Goal: Task Accomplishment & Management: Use online tool/utility

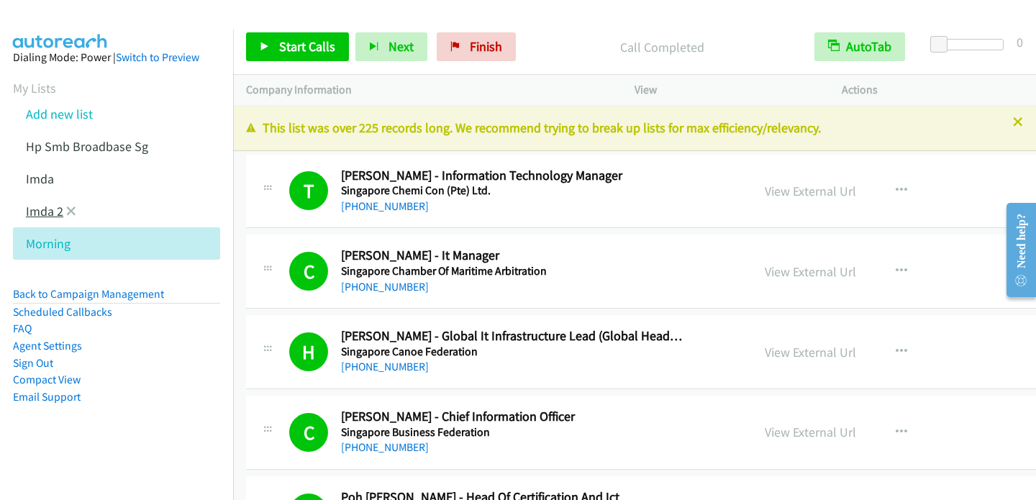
scroll to position [6565, 0]
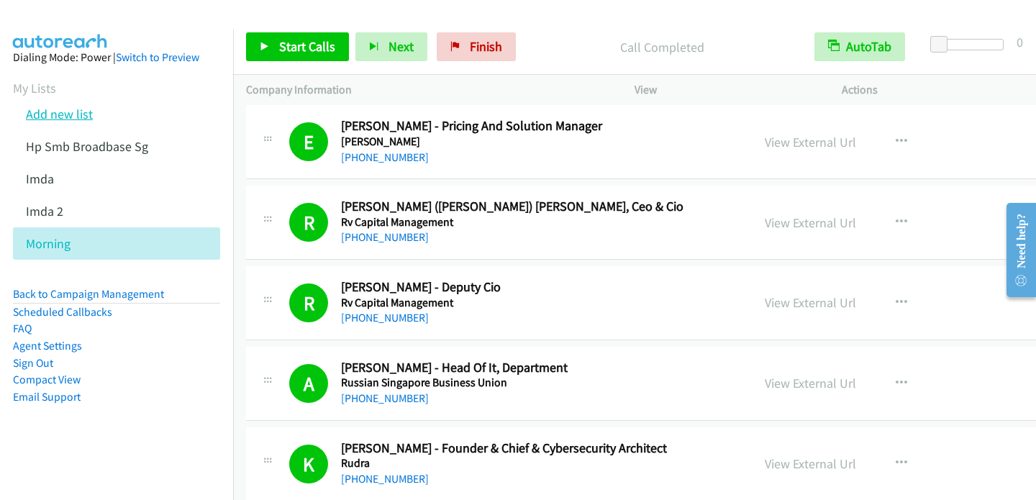
click at [83, 118] on link "Add new list" at bounding box center [59, 114] width 67 height 17
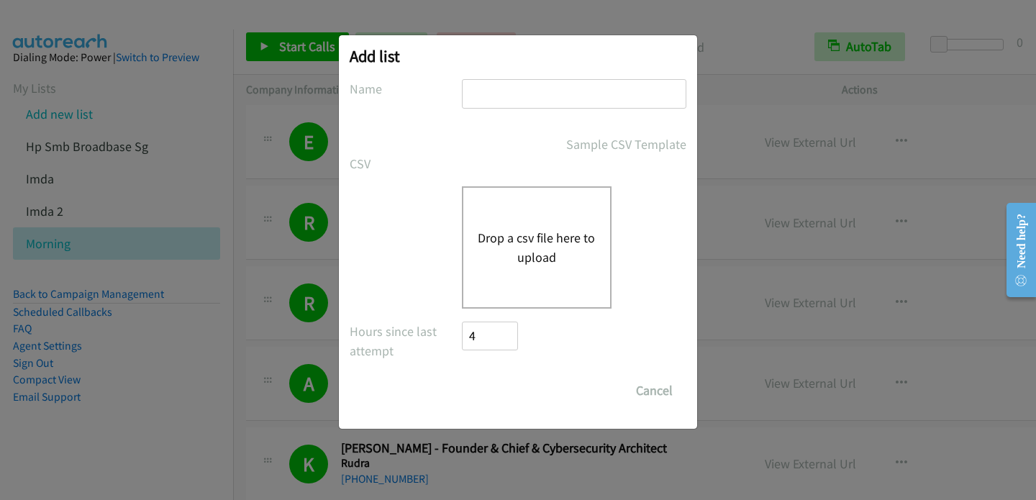
click at [494, 93] on input "text" at bounding box center [574, 93] width 224 height 29
type input "Afternoon"
click at [534, 233] on button "Drop a csv file here to upload" at bounding box center [537, 247] width 118 height 39
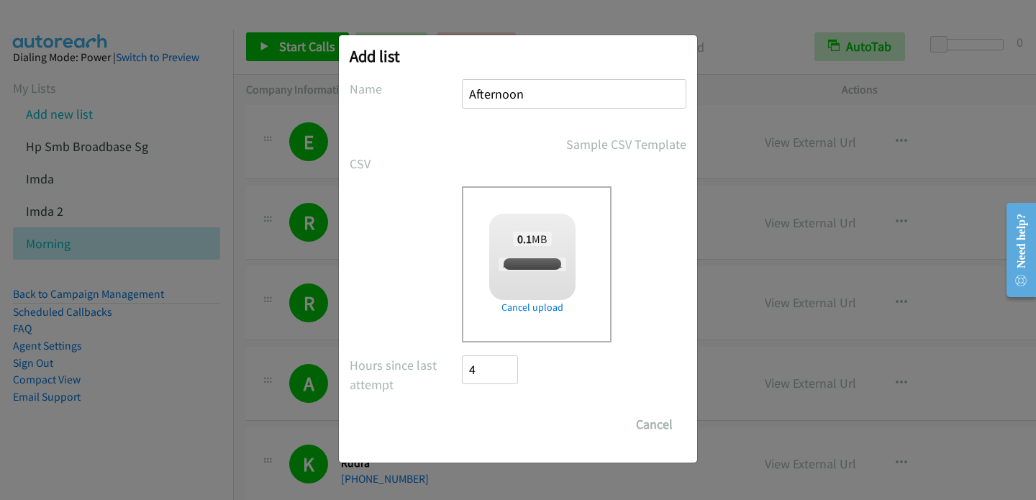
checkbox input "true"
click at [501, 424] on input "Save List" at bounding box center [500, 424] width 76 height 29
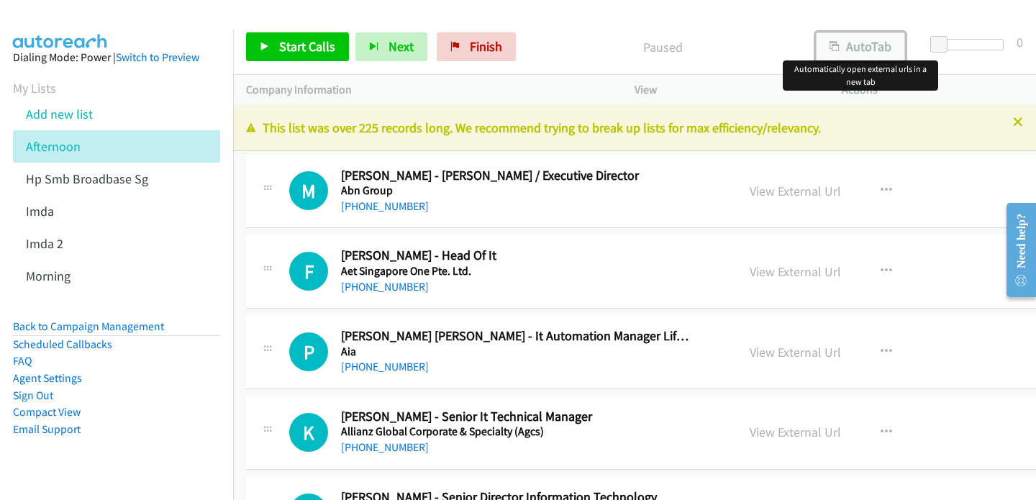
click at [866, 40] on button "AutoTab" at bounding box center [860, 46] width 89 height 29
click at [274, 42] on link "Start Calls" at bounding box center [297, 46] width 103 height 29
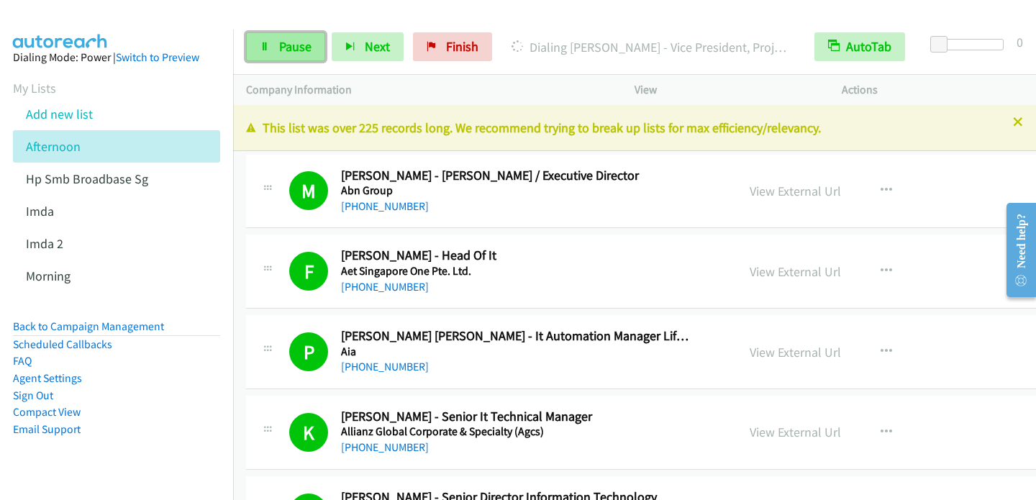
click at [291, 48] on span "Pause" at bounding box center [295, 46] width 32 height 17
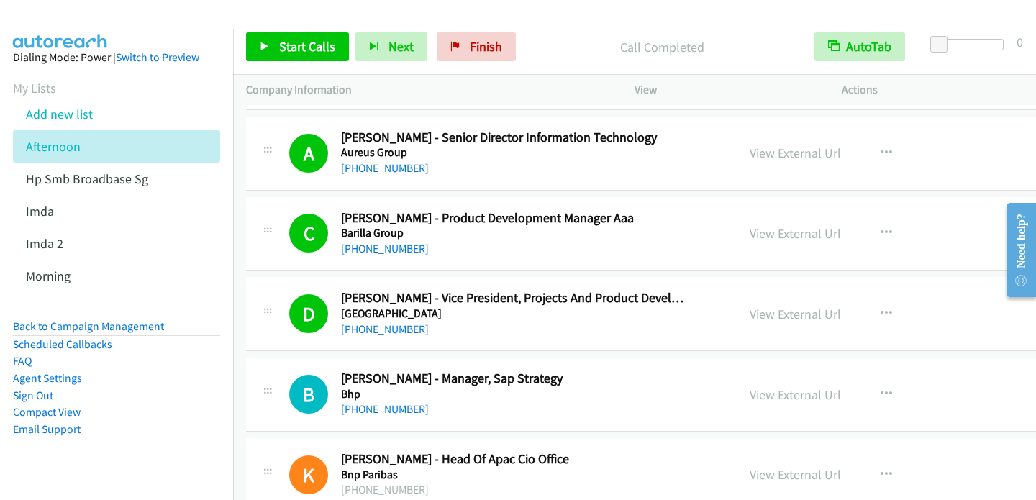
scroll to position [432, 0]
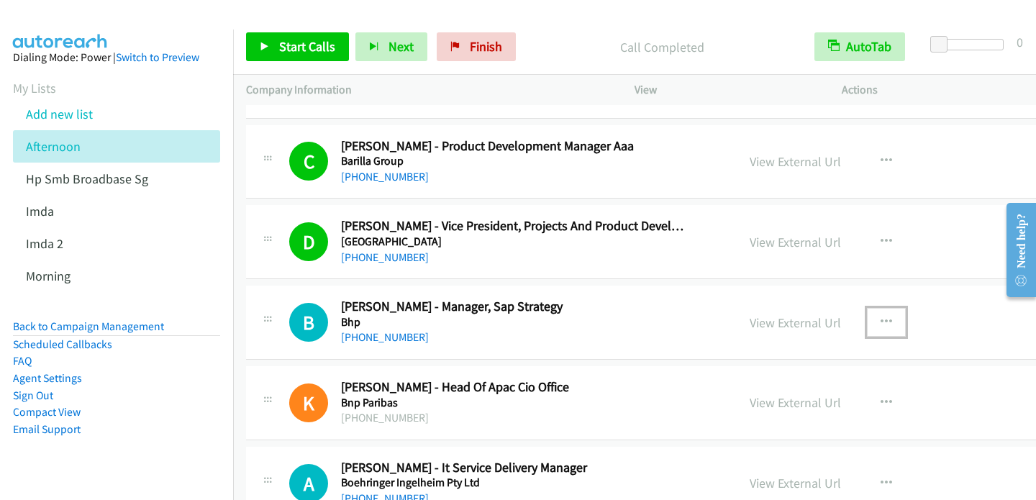
click at [896, 317] on button "button" at bounding box center [886, 322] width 39 height 29
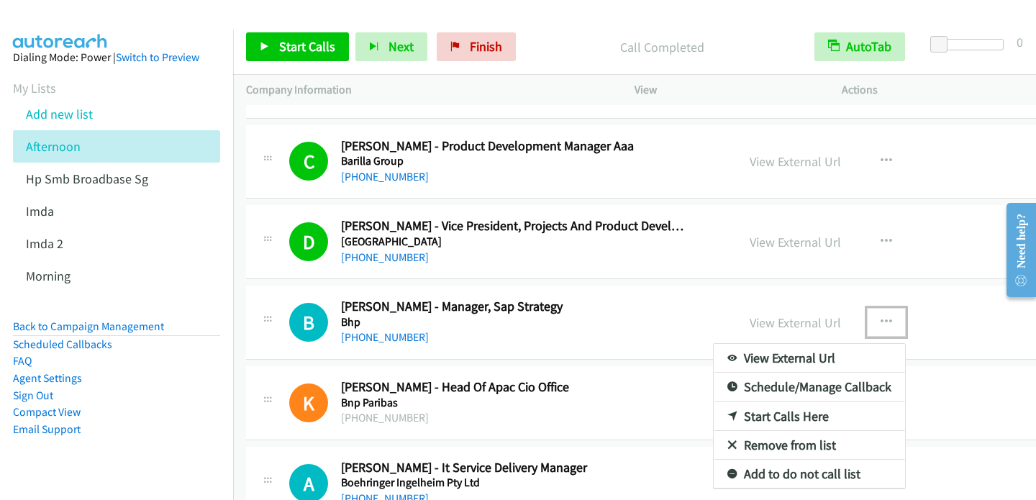
click at [788, 414] on link "Start Calls Here" at bounding box center [809, 416] width 191 height 29
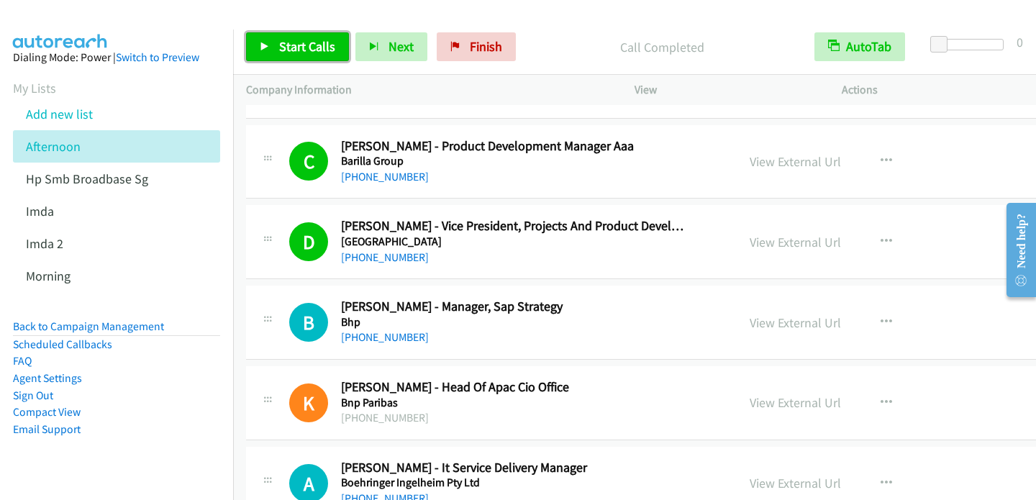
click at [301, 51] on span "Start Calls" at bounding box center [307, 46] width 56 height 17
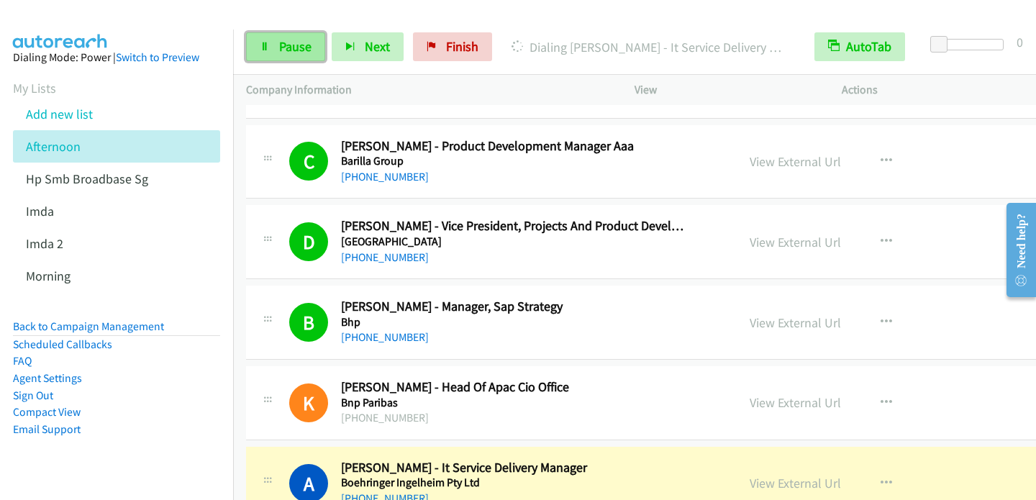
click at [291, 47] on span "Pause" at bounding box center [295, 46] width 32 height 17
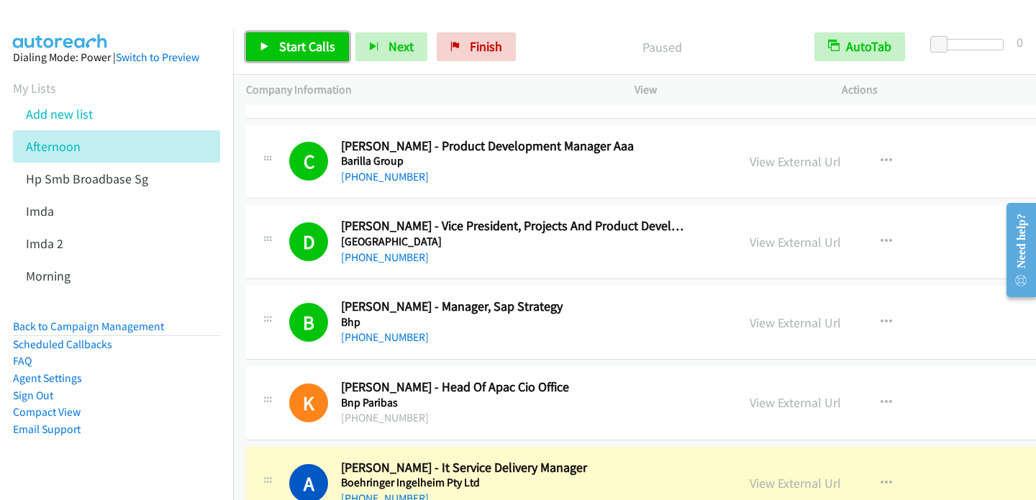
click at [289, 53] on span "Start Calls" at bounding box center [307, 46] width 56 height 17
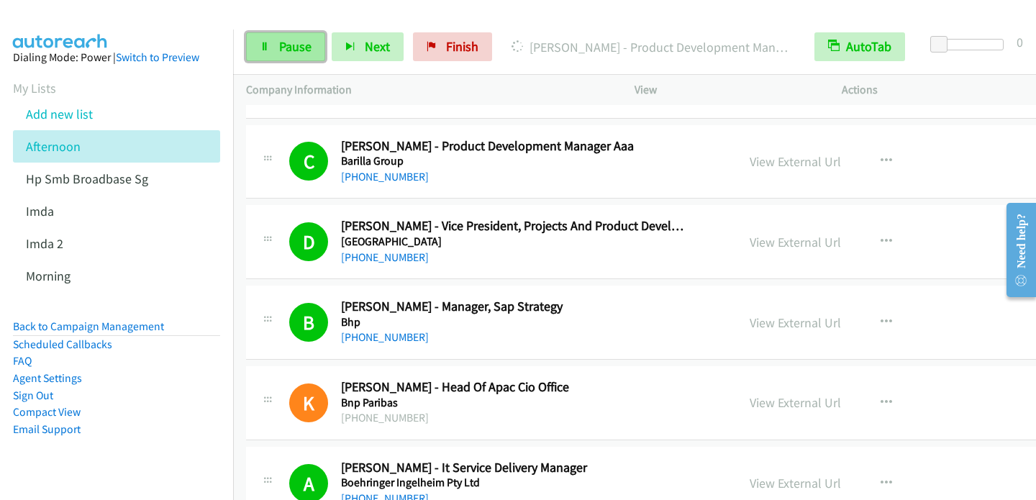
click at [282, 42] on span "Pause" at bounding box center [295, 46] width 32 height 17
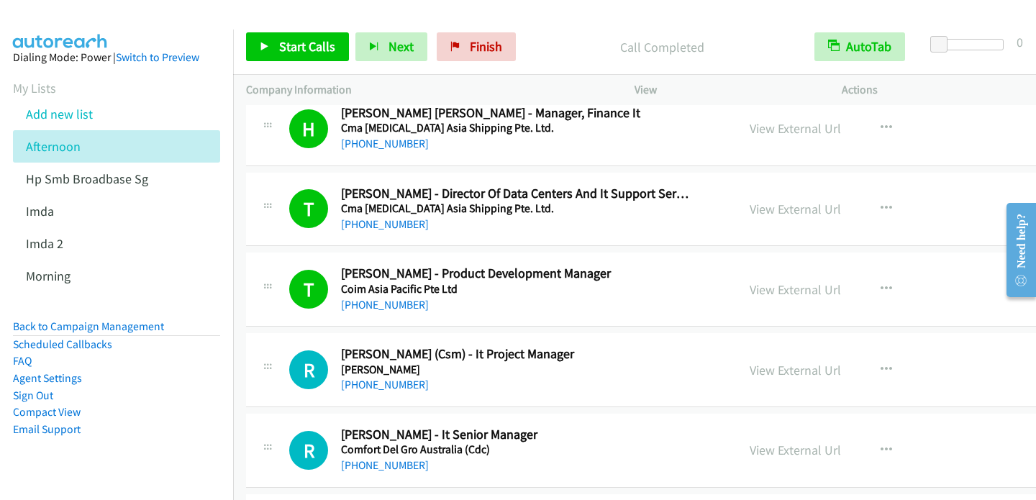
scroll to position [1295, 0]
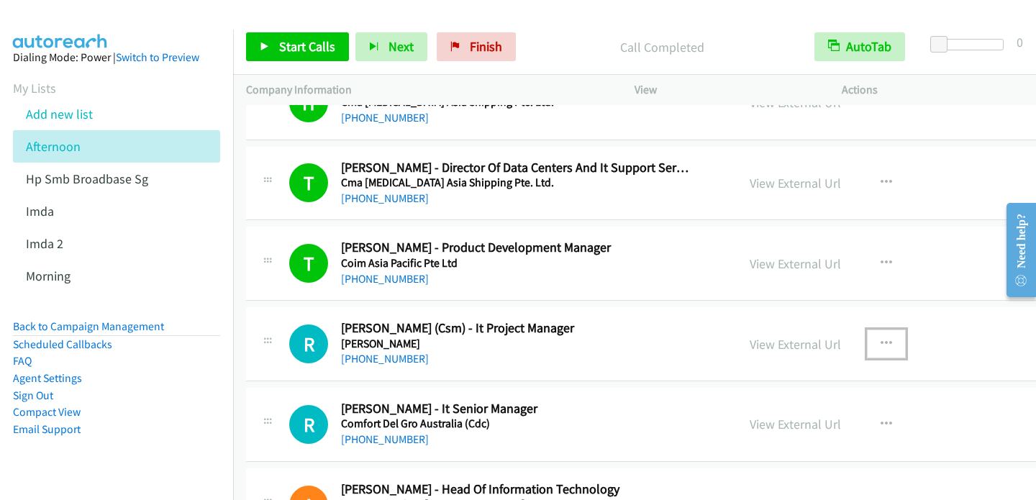
click at [889, 342] on icon "button" at bounding box center [887, 344] width 12 height 12
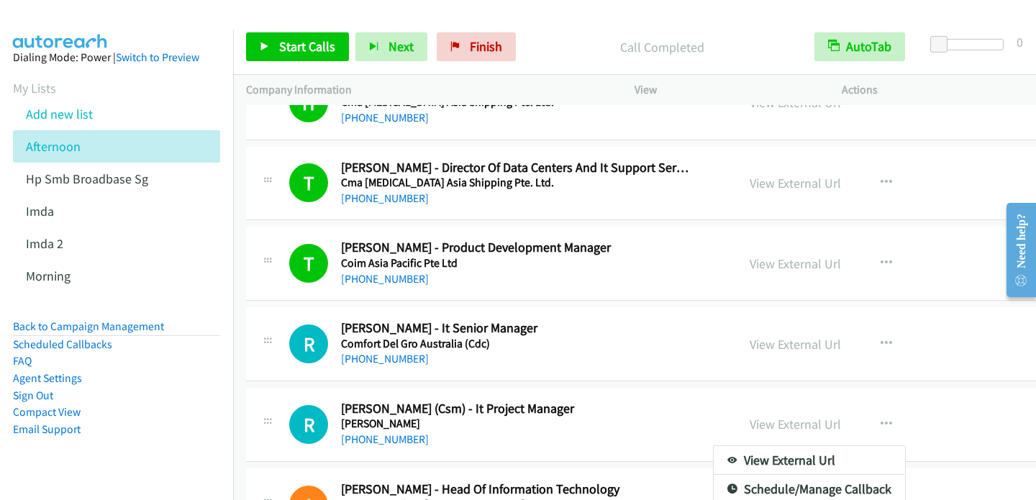
click at [886, 340] on div at bounding box center [518, 250] width 1036 height 500
click at [793, 335] on div "View External Url" at bounding box center [795, 344] width 91 height 19
click at [884, 342] on icon "button" at bounding box center [887, 344] width 12 height 12
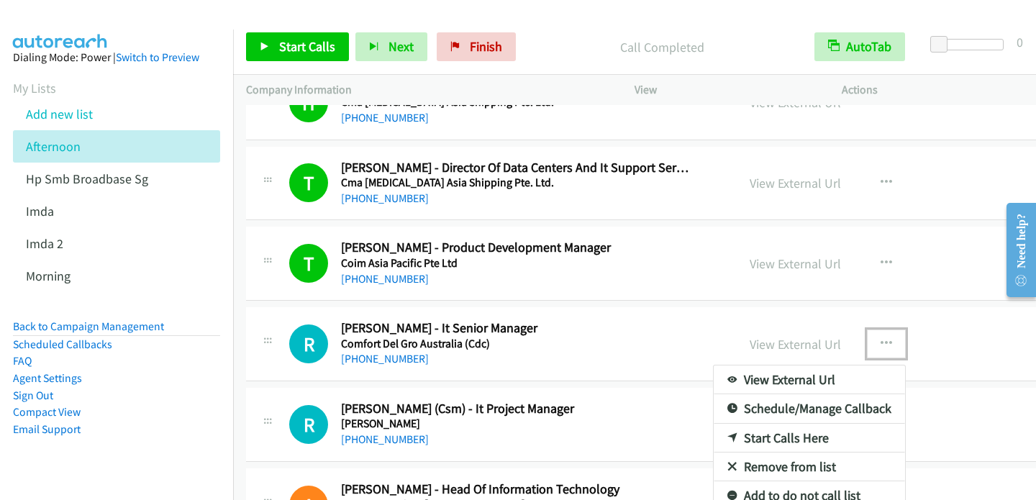
click at [781, 436] on link "Start Calls Here" at bounding box center [809, 438] width 191 height 29
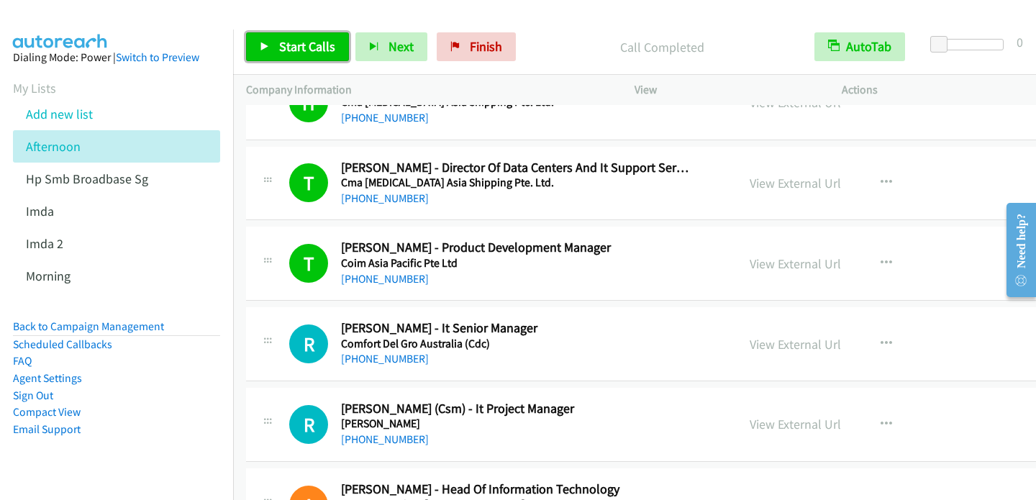
click at [315, 51] on span "Start Calls" at bounding box center [307, 46] width 56 height 17
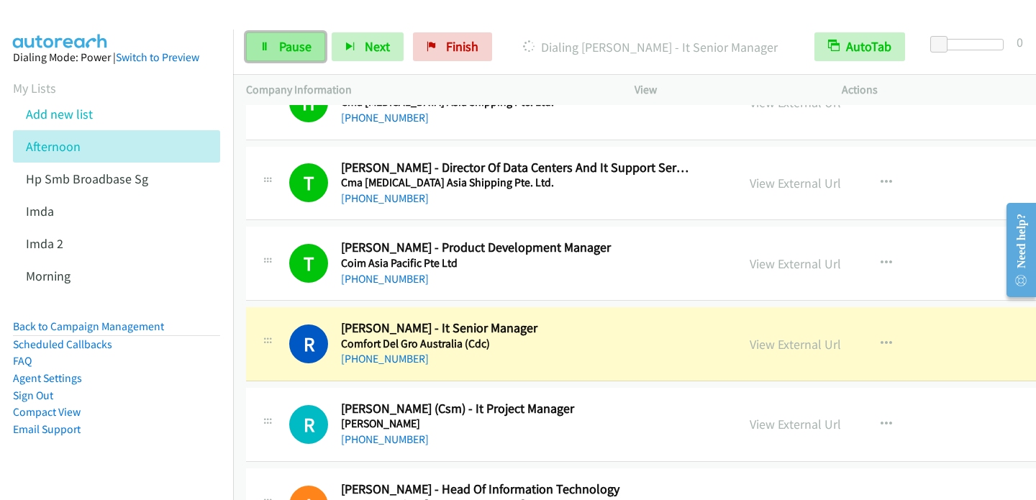
drag, startPoint x: 262, startPoint y: 51, endPoint x: 274, endPoint y: 47, distance: 13.0
click at [262, 51] on link "Pause" at bounding box center [285, 46] width 79 height 29
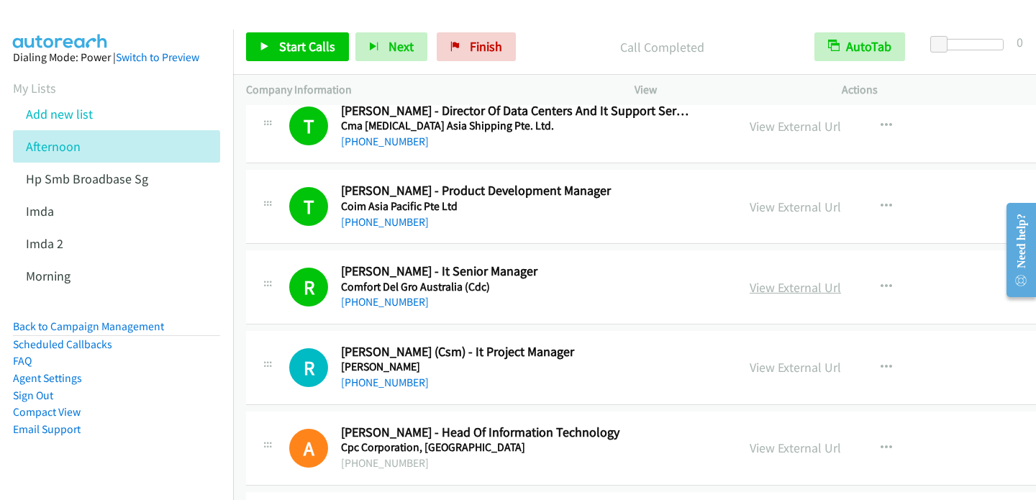
scroll to position [1367, 0]
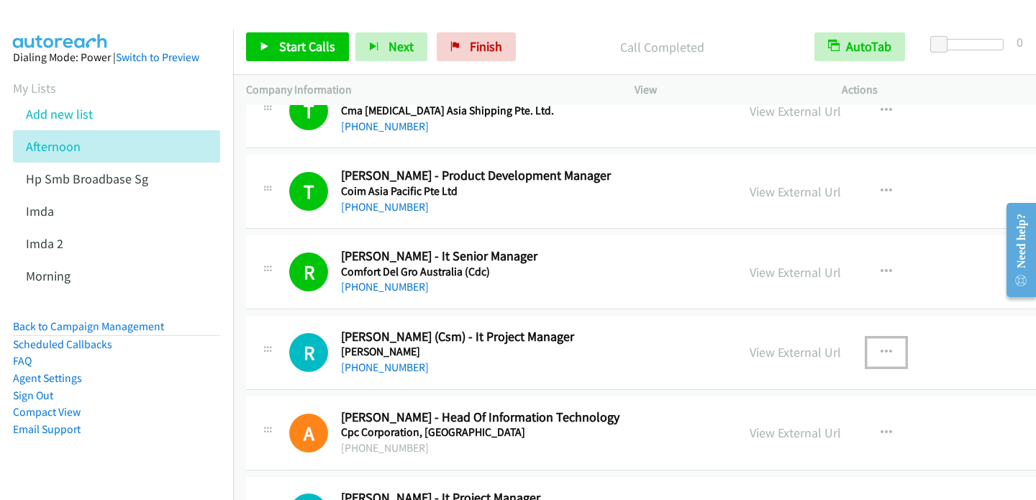
click at [887, 349] on icon "button" at bounding box center [887, 353] width 12 height 12
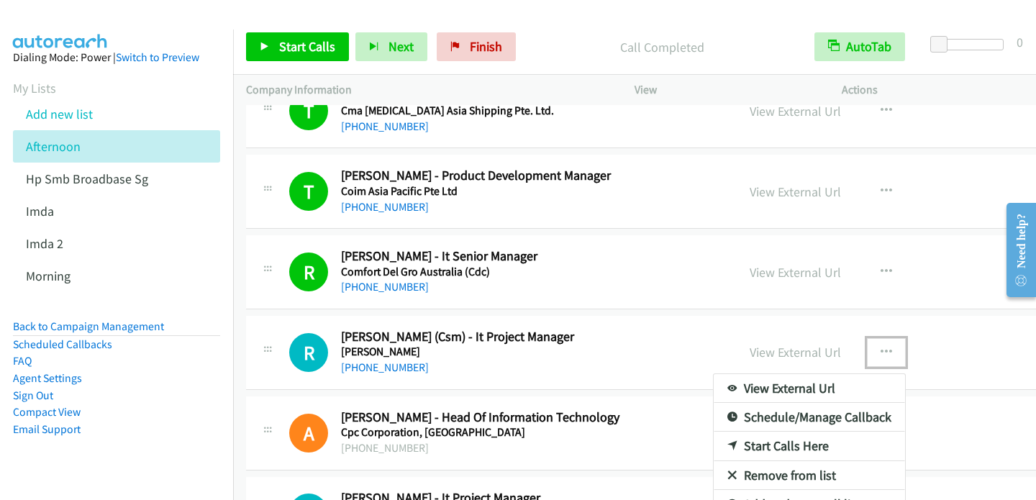
click at [773, 440] on link "Start Calls Here" at bounding box center [809, 446] width 191 height 29
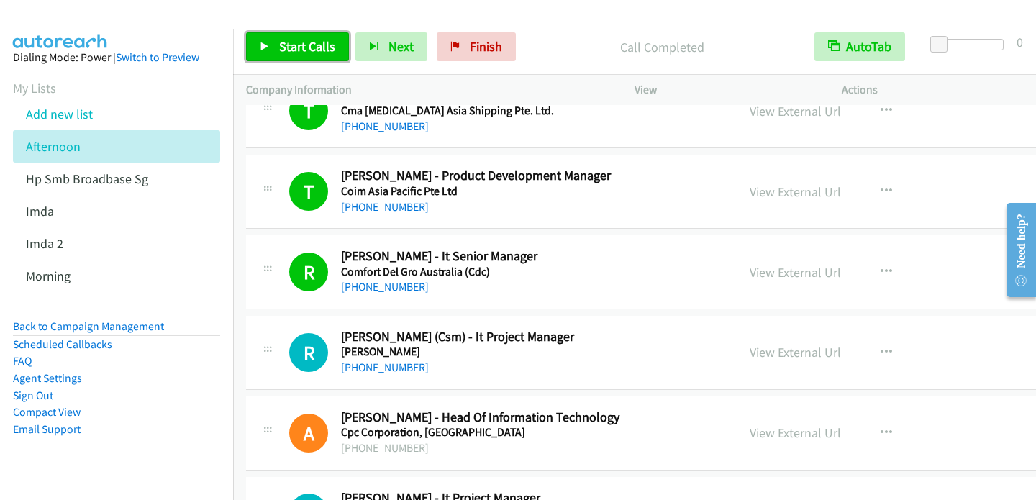
click at [302, 50] on span "Start Calls" at bounding box center [307, 46] width 56 height 17
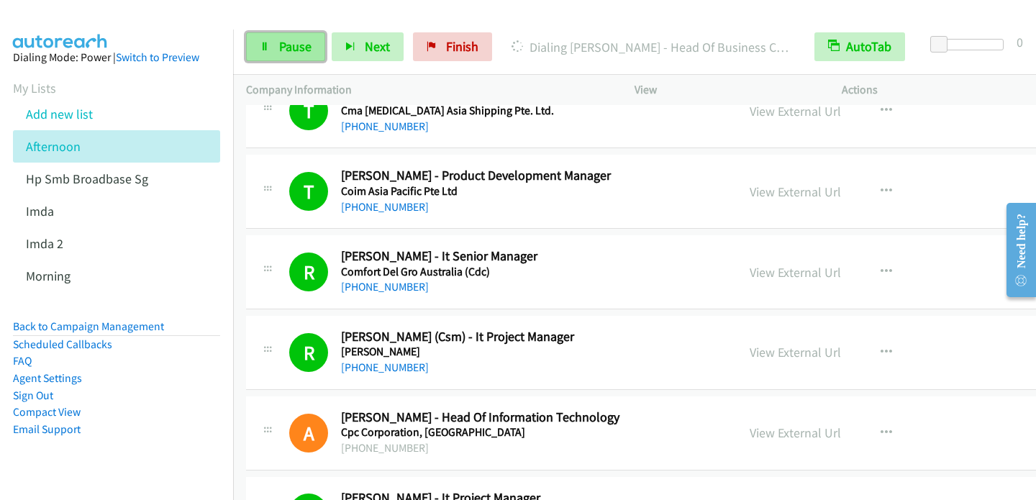
click at [286, 47] on span "Pause" at bounding box center [295, 46] width 32 height 17
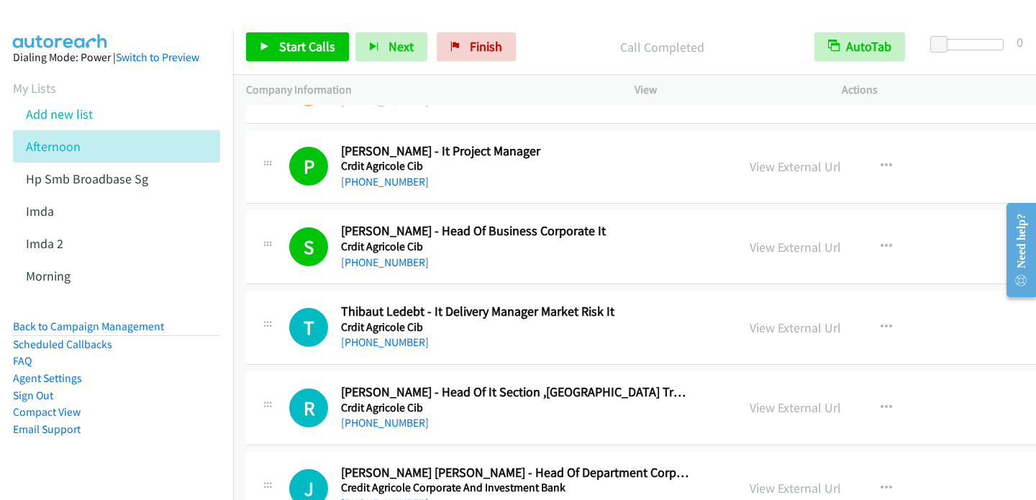
scroll to position [1727, 0]
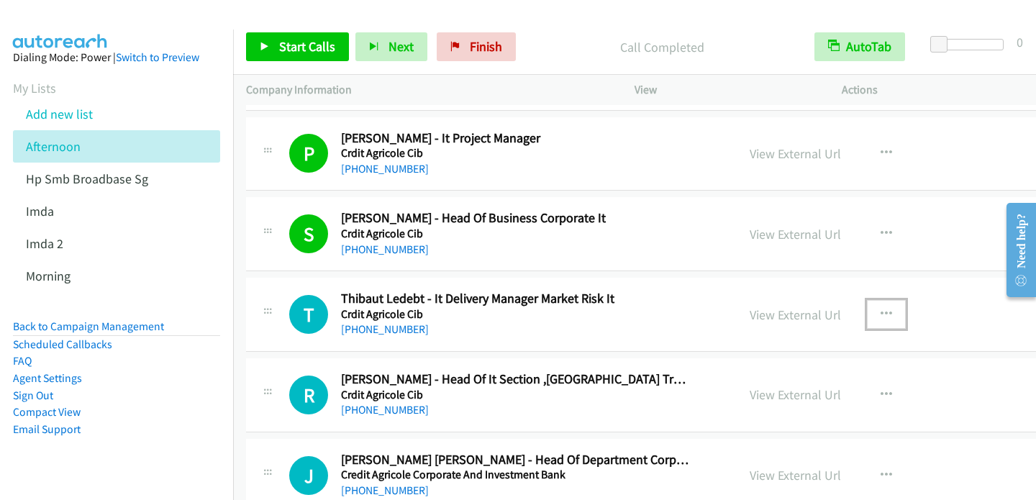
click at [887, 310] on icon "button" at bounding box center [887, 315] width 12 height 12
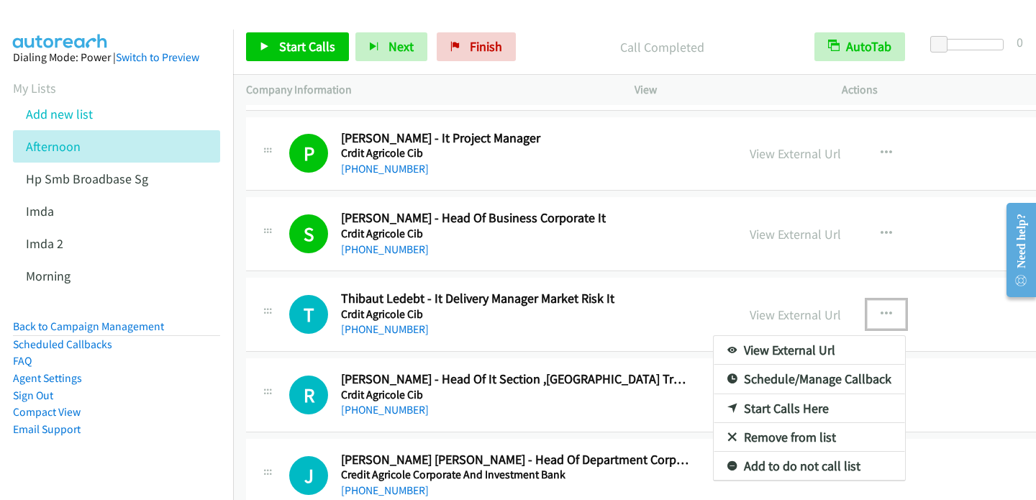
click at [786, 405] on link "Start Calls Here" at bounding box center [809, 408] width 191 height 29
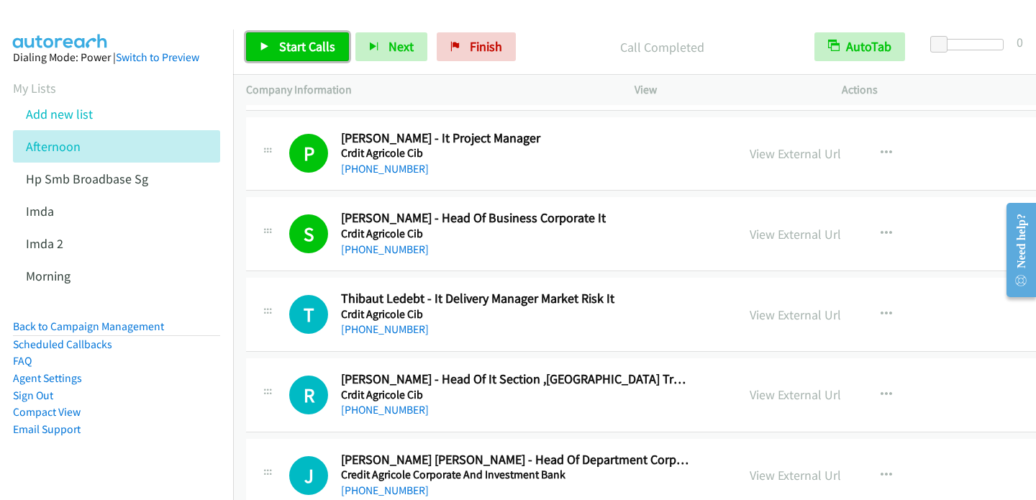
click at [303, 48] on span "Start Calls" at bounding box center [307, 46] width 56 height 17
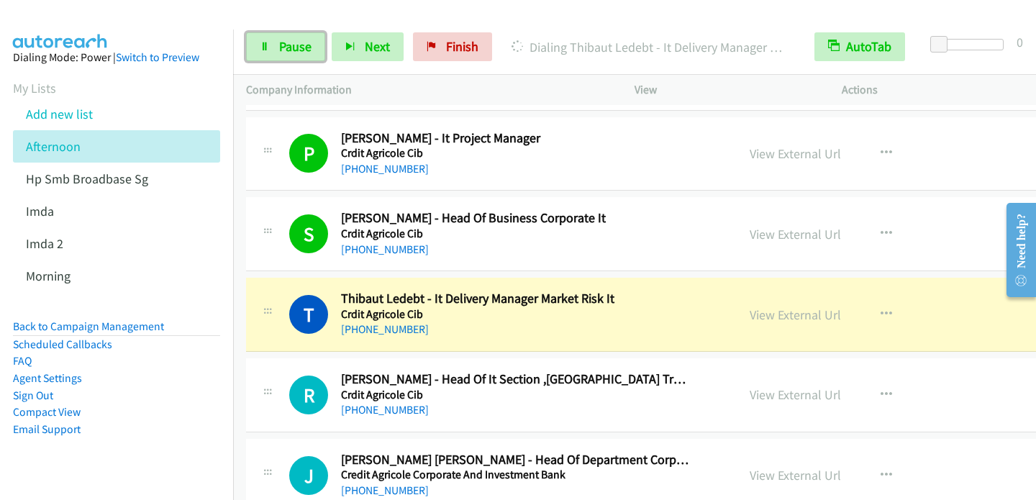
drag, startPoint x: 294, startPoint y: 46, endPoint x: 357, endPoint y: 4, distance: 76.2
click at [293, 47] on span "Pause" at bounding box center [295, 46] width 32 height 17
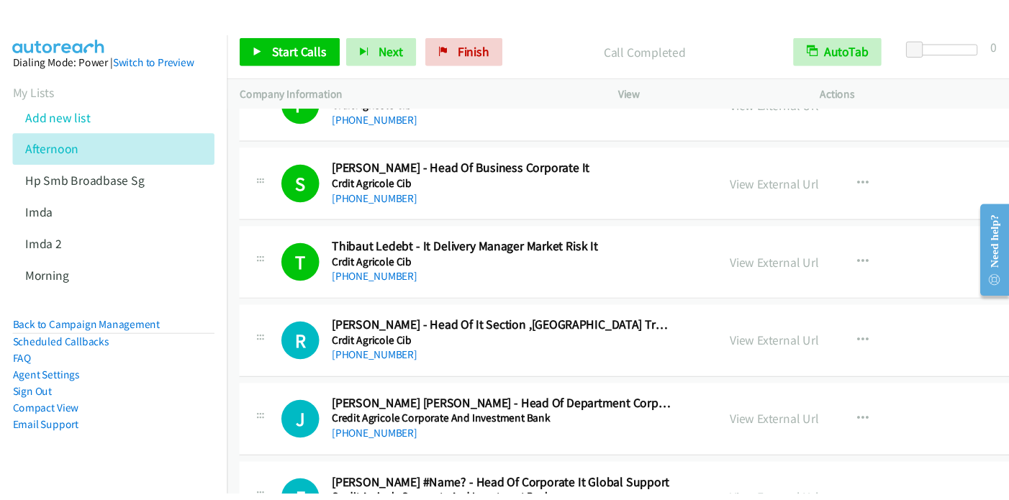
scroll to position [1799, 0]
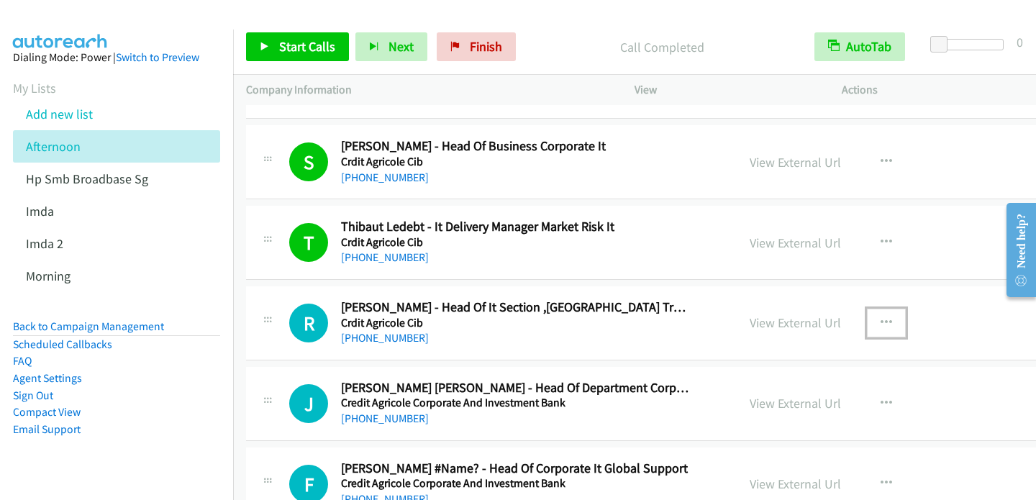
click at [889, 317] on icon "button" at bounding box center [887, 323] width 12 height 12
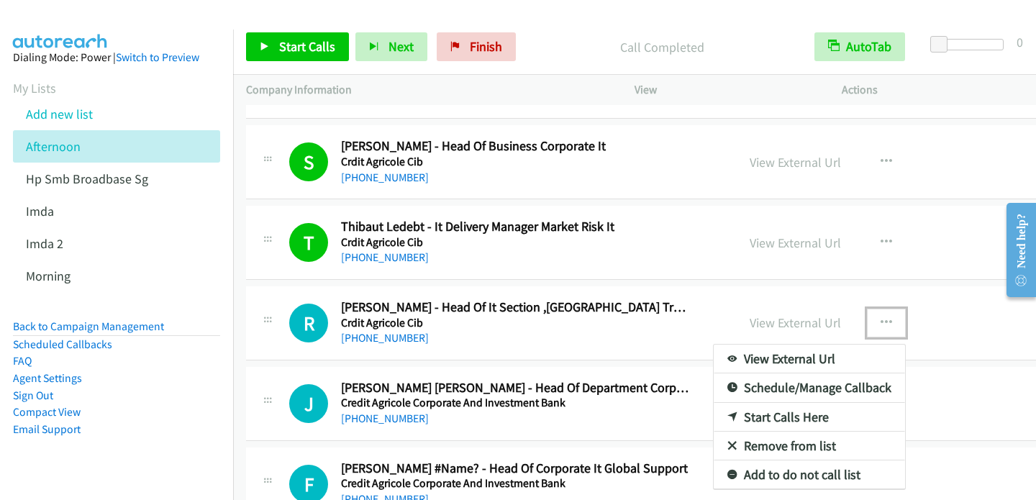
click at [785, 412] on link "Start Calls Here" at bounding box center [809, 417] width 191 height 29
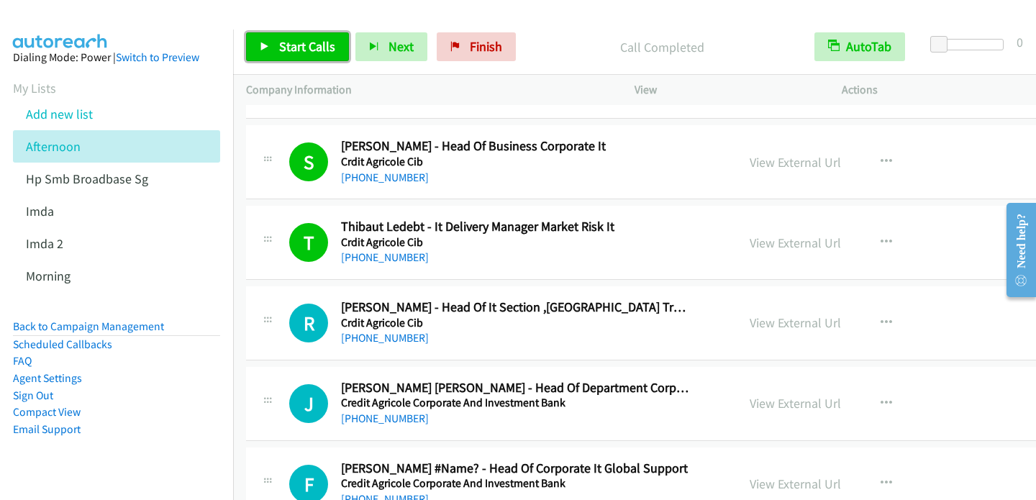
click at [299, 46] on span "Start Calls" at bounding box center [307, 46] width 56 height 17
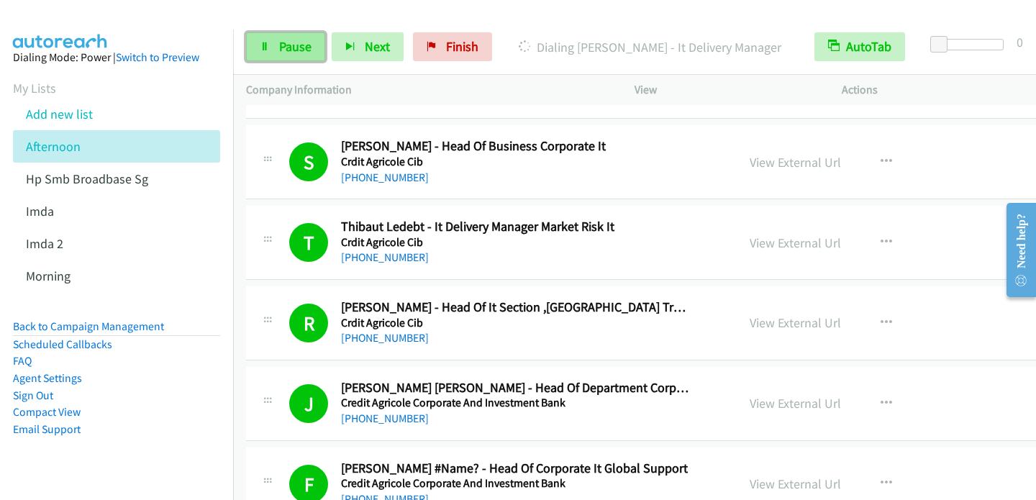
click at [289, 43] on span "Pause" at bounding box center [295, 46] width 32 height 17
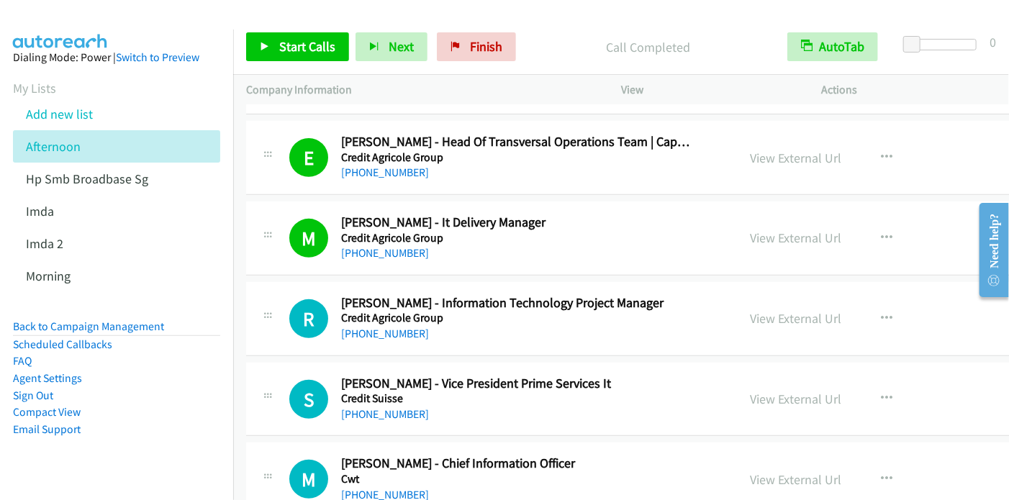
scroll to position [2806, 0]
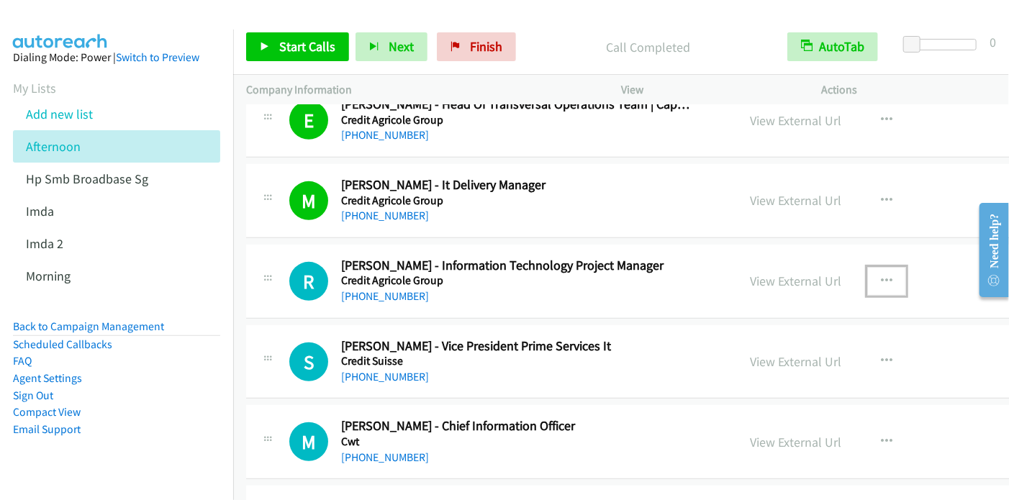
click at [894, 275] on button "button" at bounding box center [886, 281] width 39 height 29
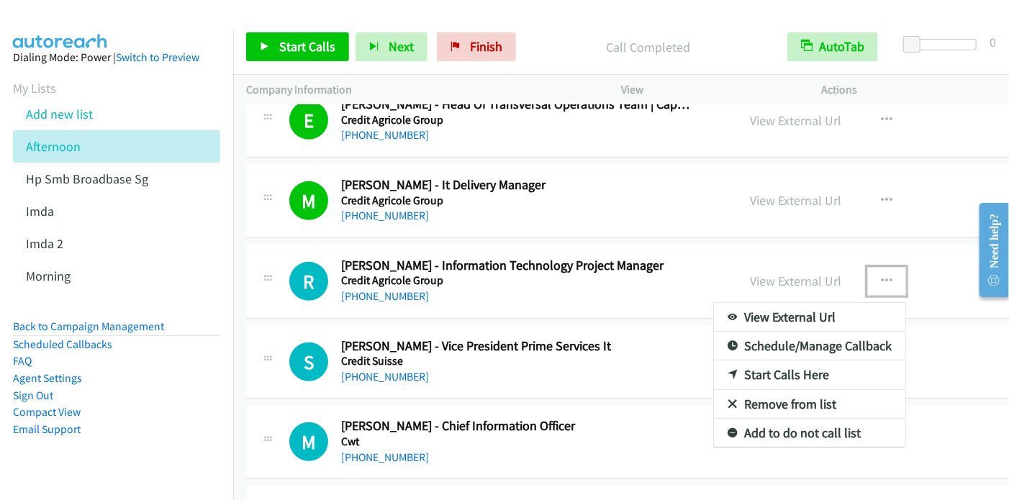
click at [789, 368] on link "Start Calls Here" at bounding box center [809, 374] width 191 height 29
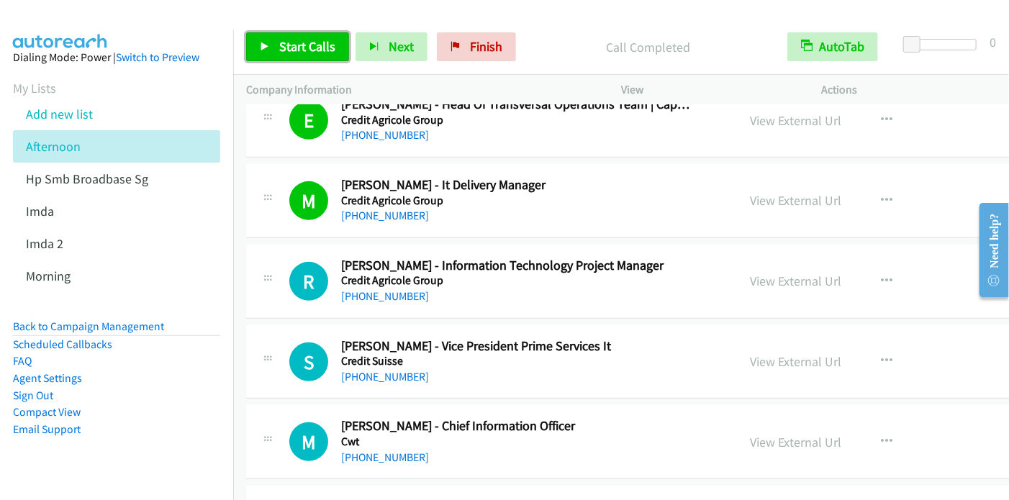
click at [284, 44] on span "Start Calls" at bounding box center [307, 46] width 56 height 17
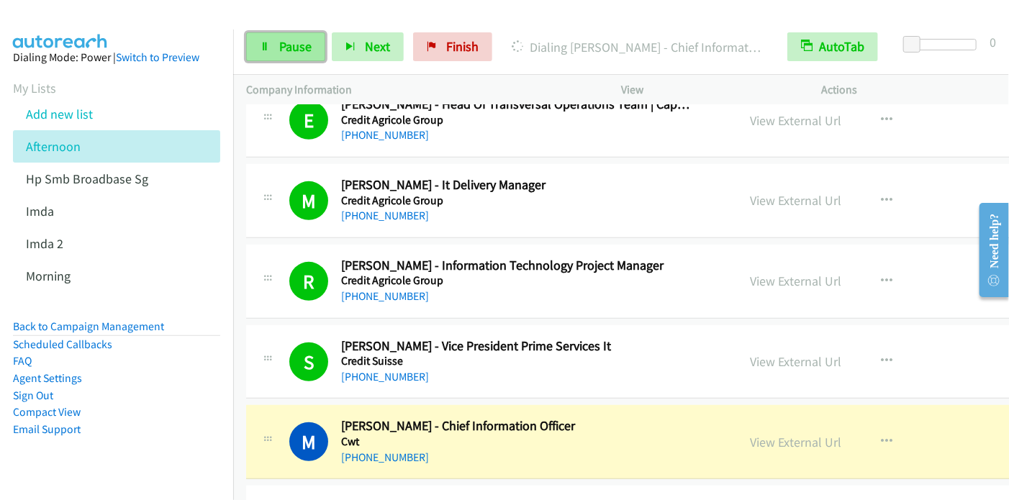
click at [281, 42] on span "Pause" at bounding box center [295, 46] width 32 height 17
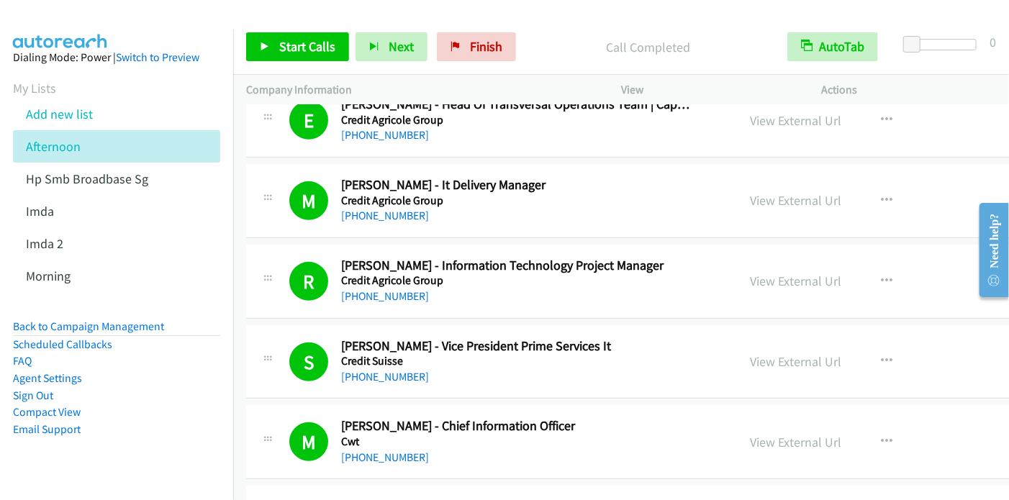
scroll to position [3022, 0]
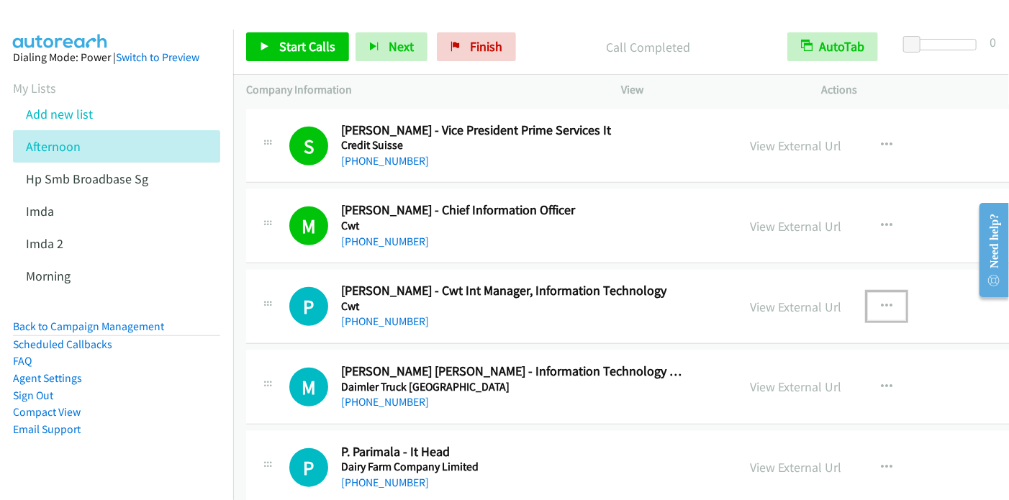
click at [884, 301] on icon "button" at bounding box center [887, 307] width 12 height 12
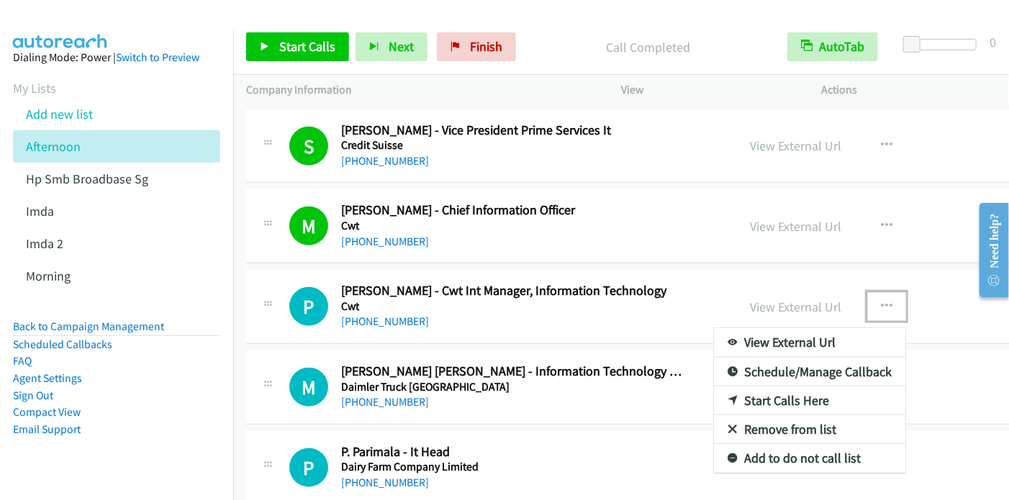
click at [784, 394] on link "Start Calls Here" at bounding box center [809, 400] width 191 height 29
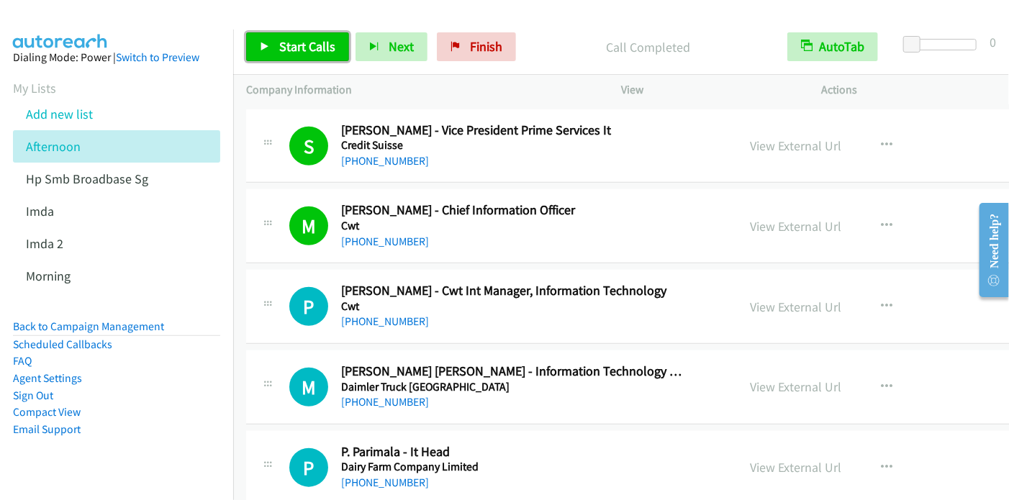
click at [288, 47] on span "Start Calls" at bounding box center [307, 46] width 56 height 17
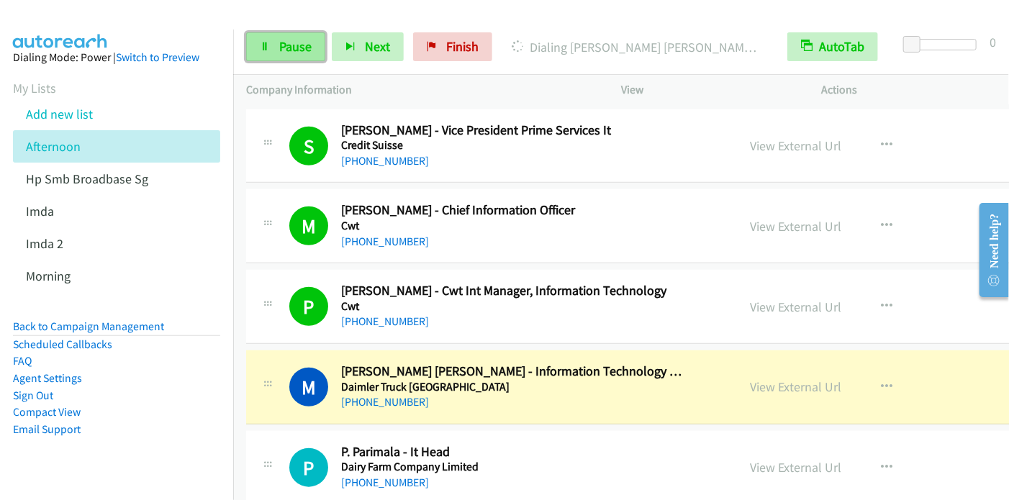
click at [271, 42] on link "Pause" at bounding box center [285, 46] width 79 height 29
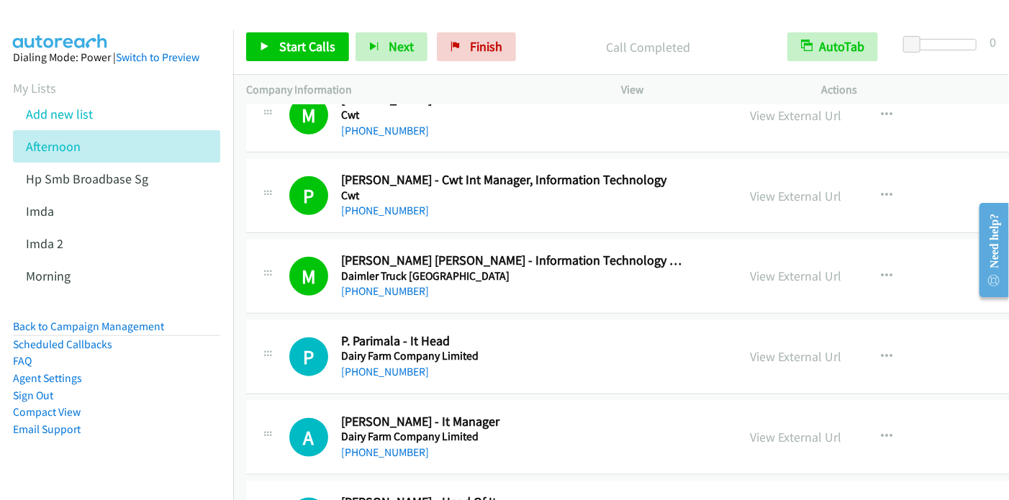
scroll to position [3166, 0]
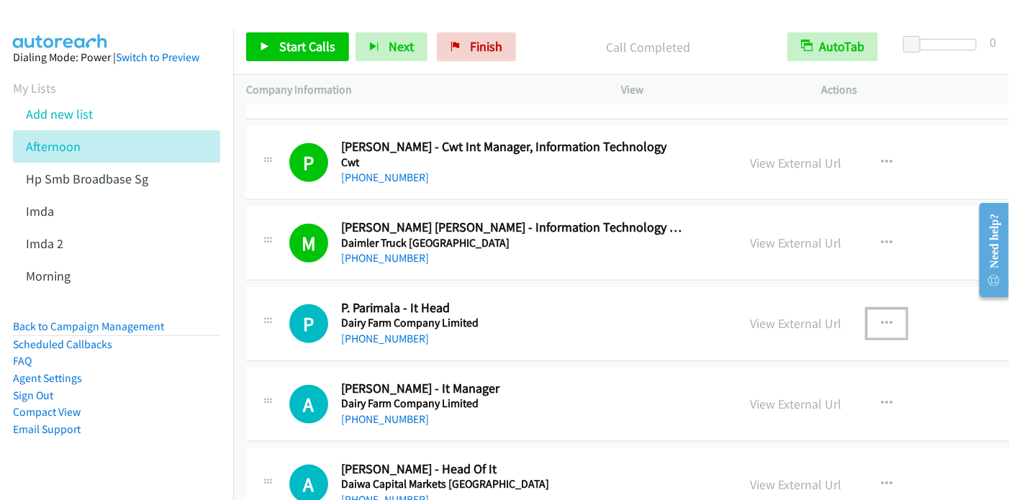
click at [878, 312] on button "button" at bounding box center [886, 323] width 39 height 29
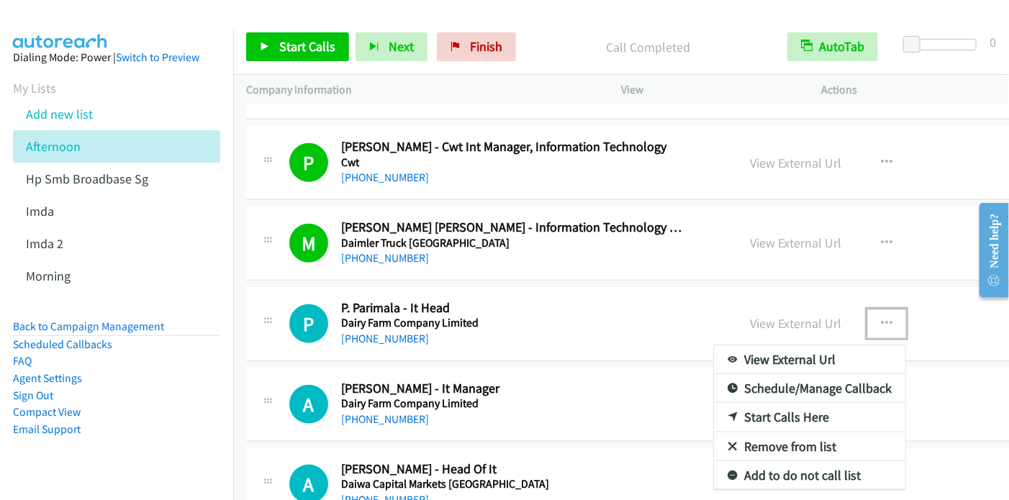
click at [806, 411] on link "Start Calls Here" at bounding box center [809, 417] width 191 height 29
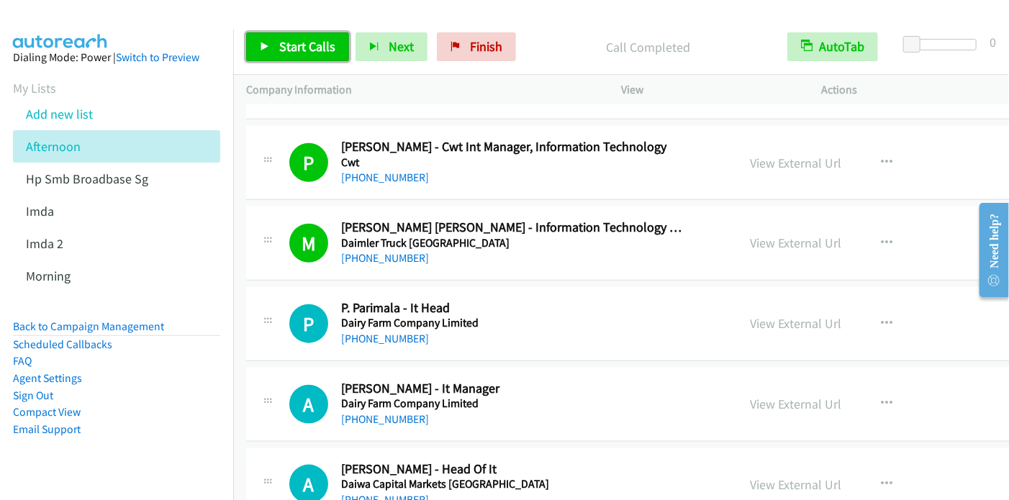
click at [304, 50] on span "Start Calls" at bounding box center [307, 46] width 56 height 17
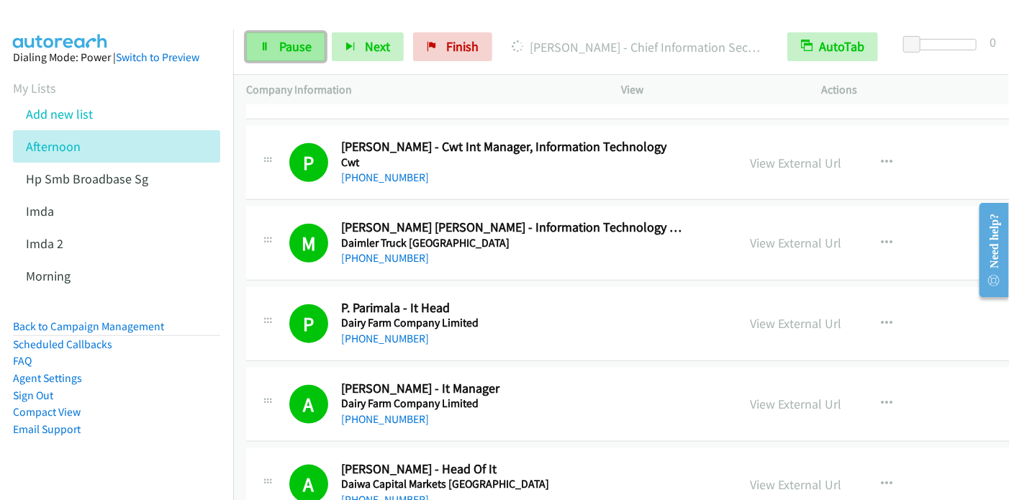
click at [273, 47] on link "Pause" at bounding box center [285, 46] width 79 height 29
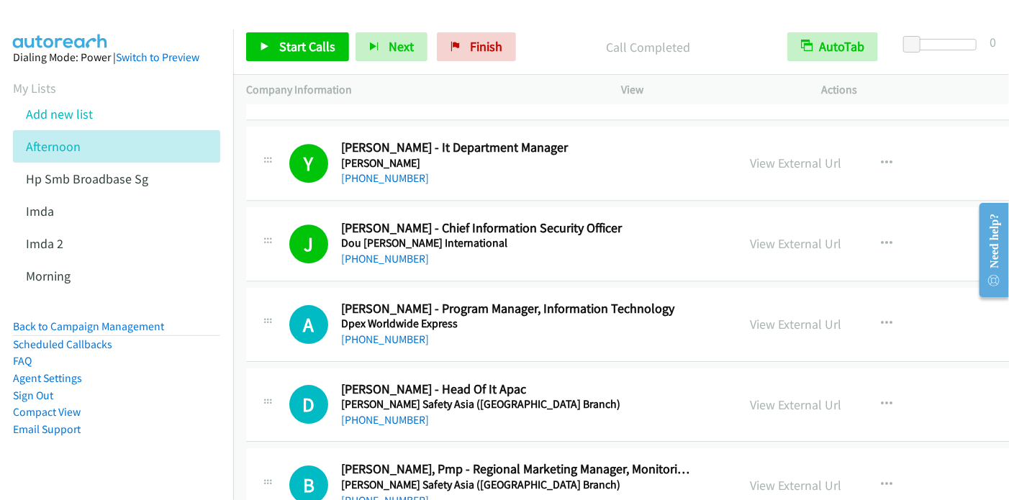
scroll to position [4605, 0]
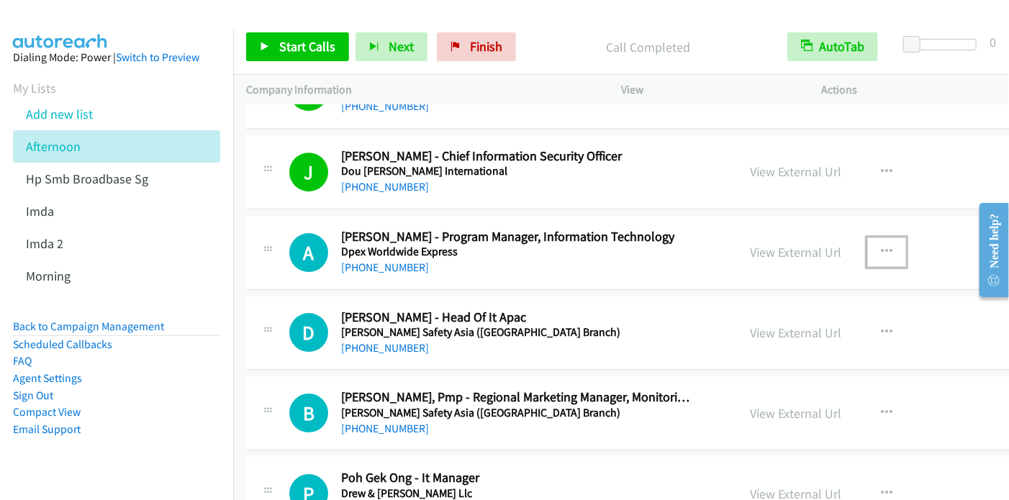
click at [884, 246] on icon "button" at bounding box center [887, 252] width 12 height 12
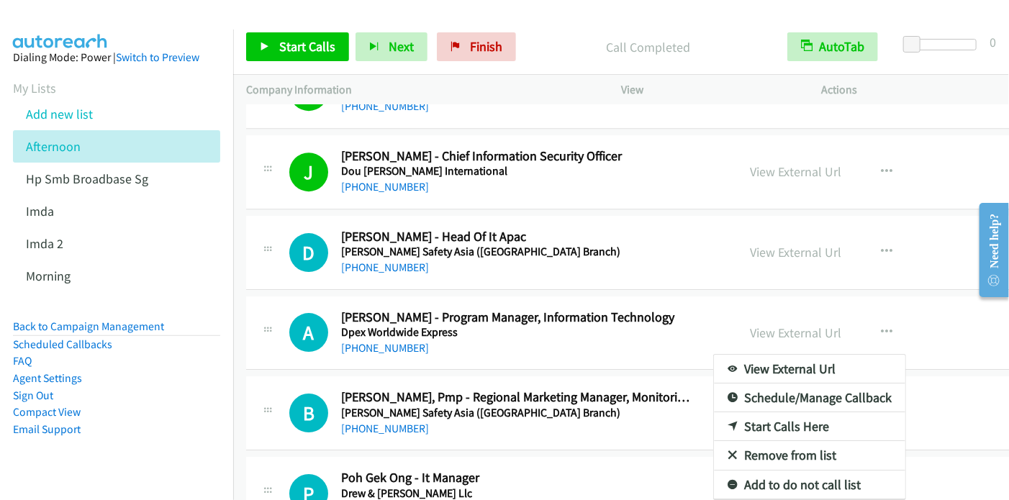
click at [304, 47] on div at bounding box center [504, 250] width 1009 height 500
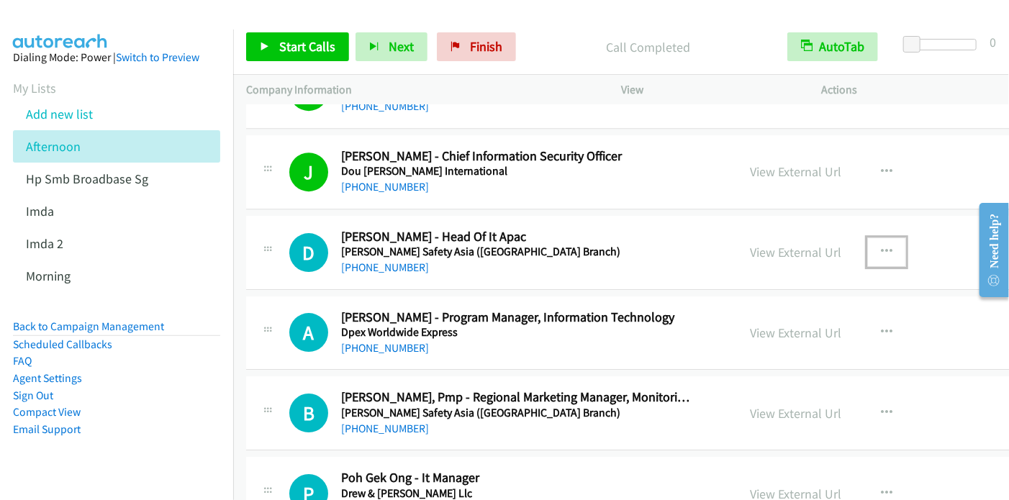
click at [892, 246] on icon "button" at bounding box center [887, 252] width 12 height 12
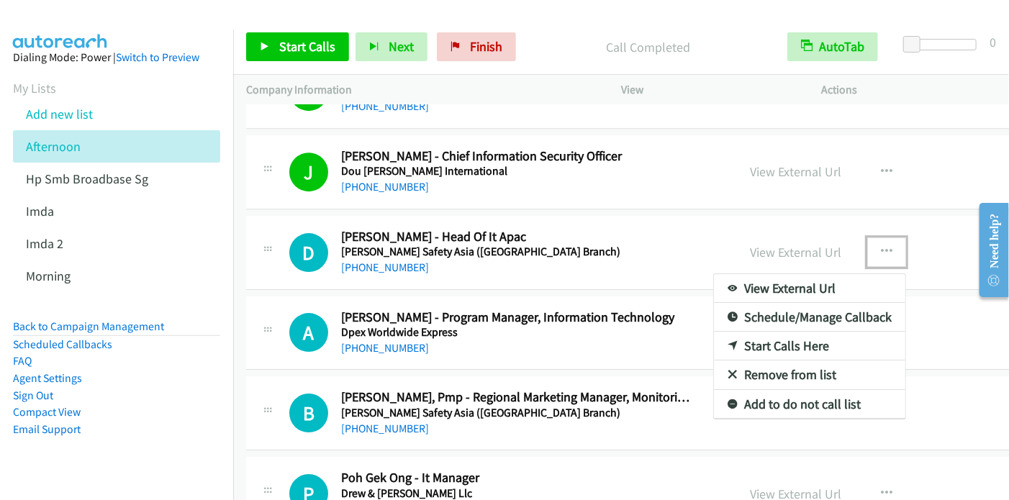
click at [787, 336] on link "Start Calls Here" at bounding box center [809, 346] width 191 height 29
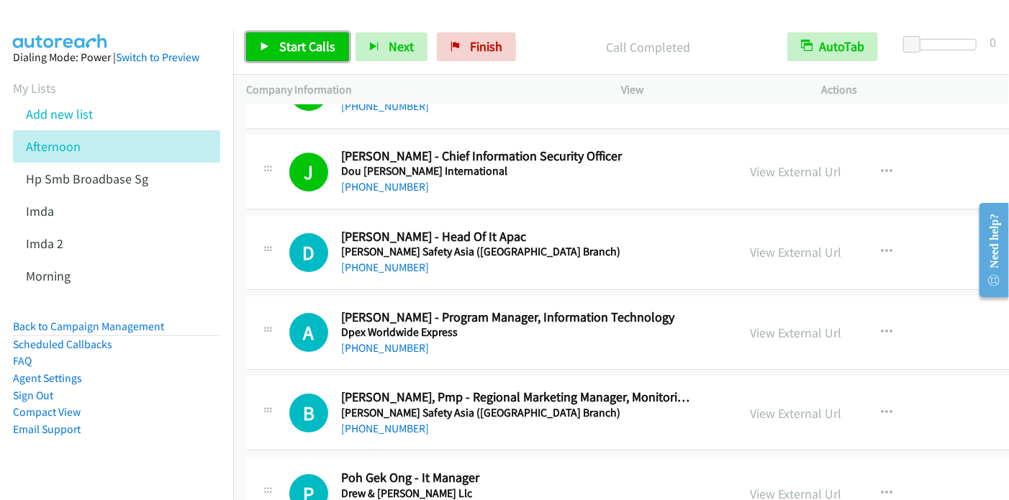
click at [259, 46] on link "Start Calls" at bounding box center [297, 46] width 103 height 29
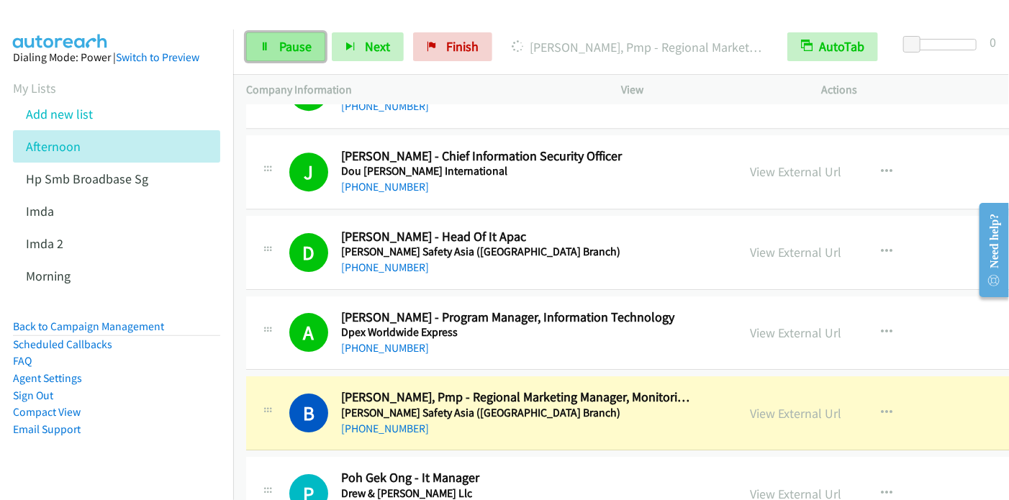
click at [289, 54] on link "Pause" at bounding box center [285, 46] width 79 height 29
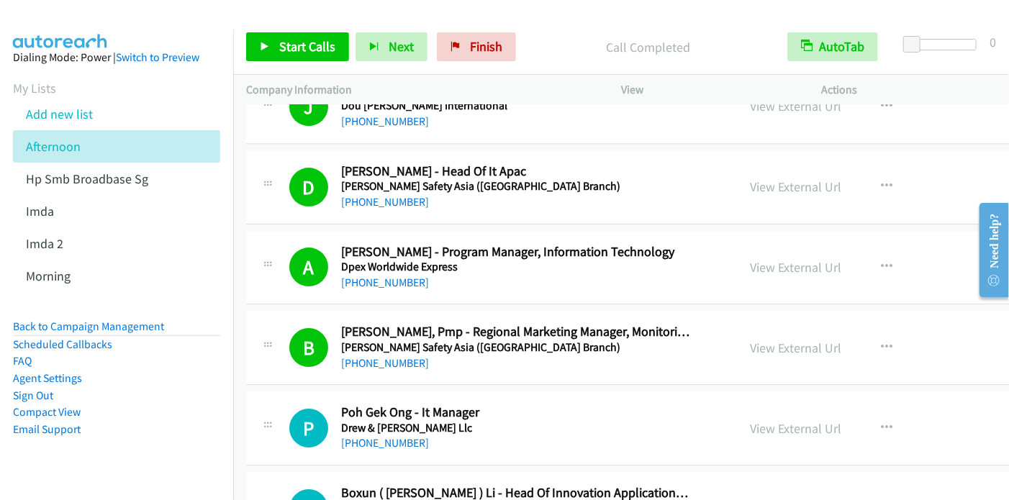
scroll to position [4677, 0]
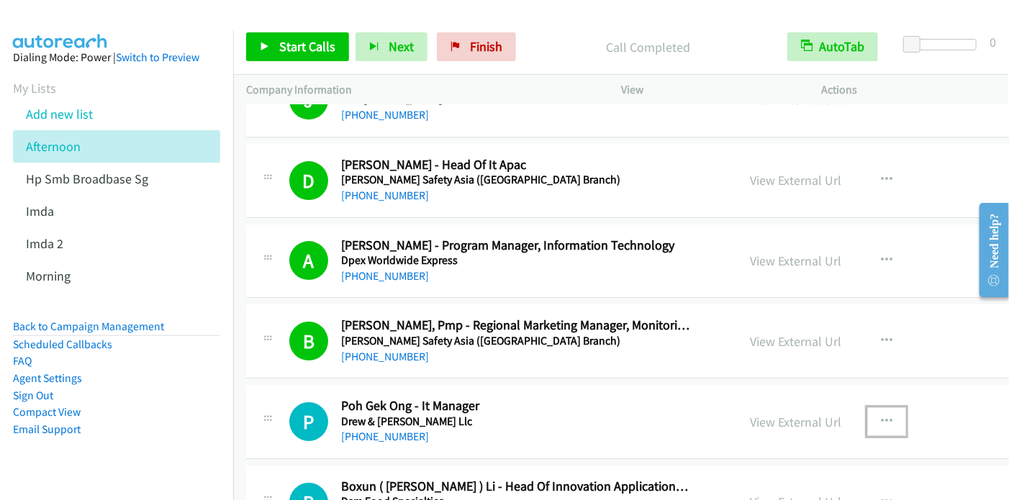
click at [882, 416] on icon "button" at bounding box center [887, 422] width 12 height 12
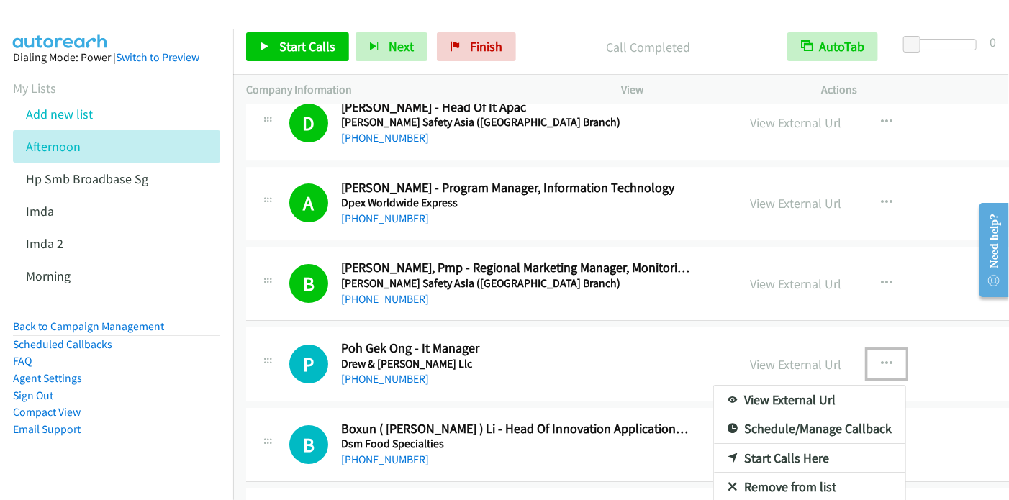
scroll to position [4763, 0]
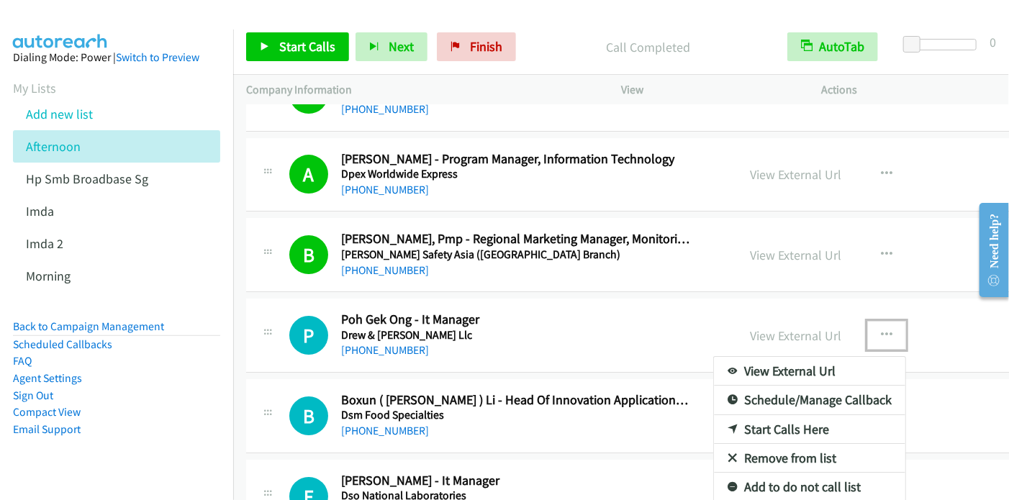
click at [798, 417] on link "Start Calls Here" at bounding box center [809, 429] width 191 height 29
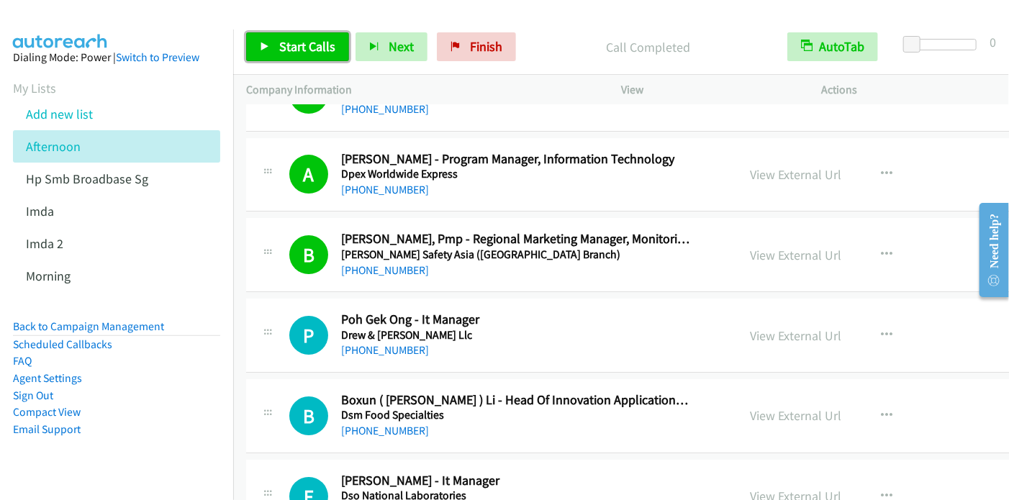
click at [291, 45] on span "Start Calls" at bounding box center [307, 46] width 56 height 17
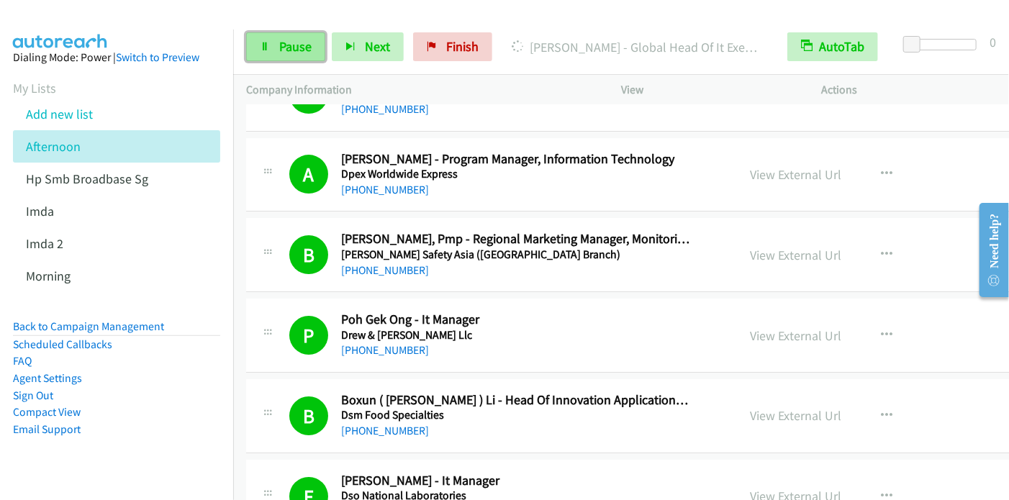
click at [271, 57] on link "Pause" at bounding box center [285, 46] width 79 height 29
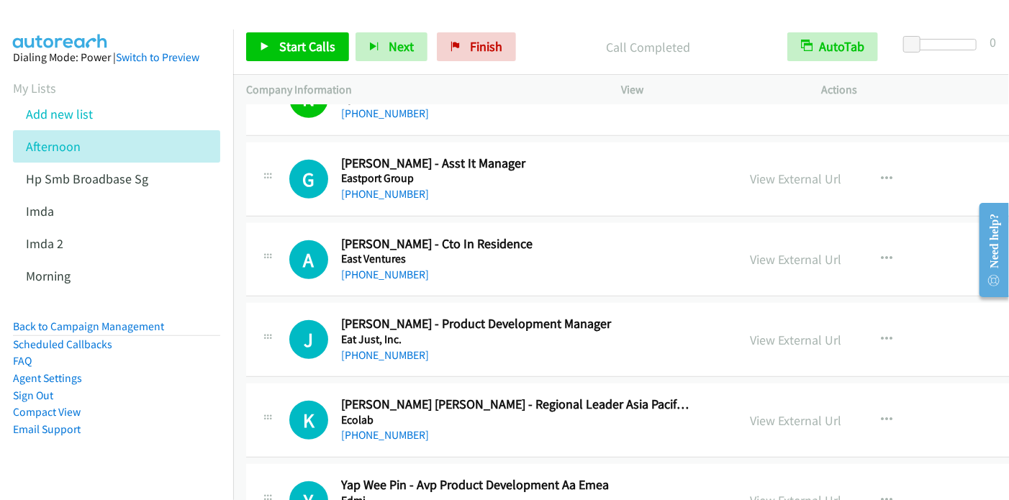
scroll to position [5410, 0]
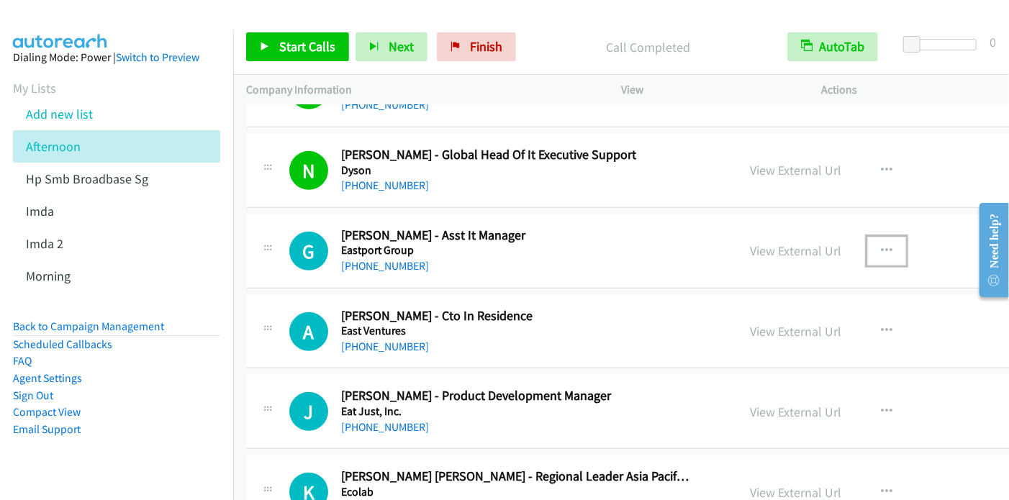
click at [886, 245] on icon "button" at bounding box center [887, 251] width 12 height 12
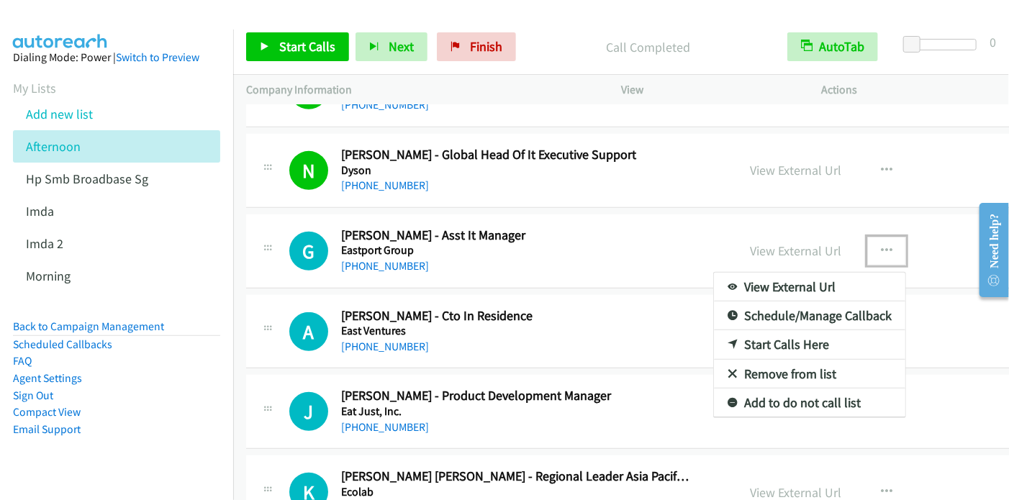
click at [803, 338] on link "Start Calls Here" at bounding box center [809, 344] width 191 height 29
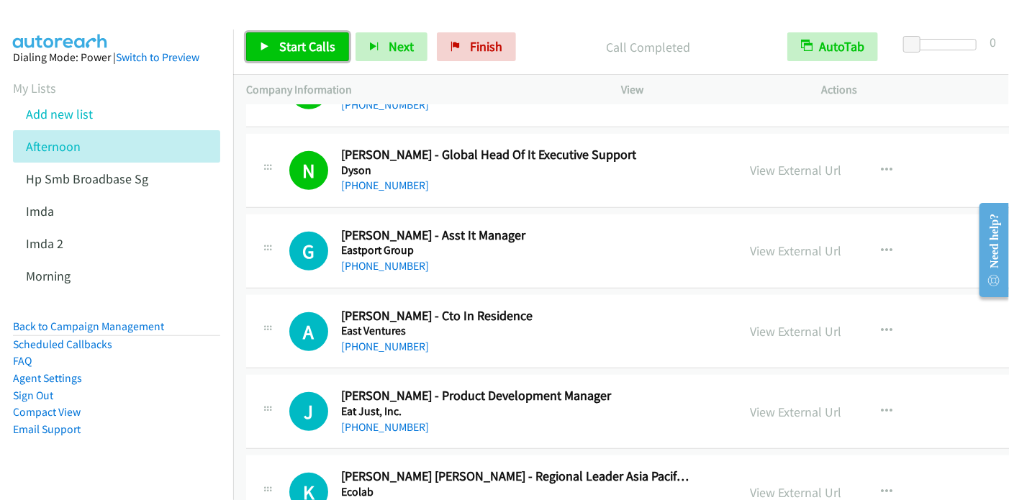
click at [289, 51] on span "Start Calls" at bounding box center [307, 46] width 56 height 17
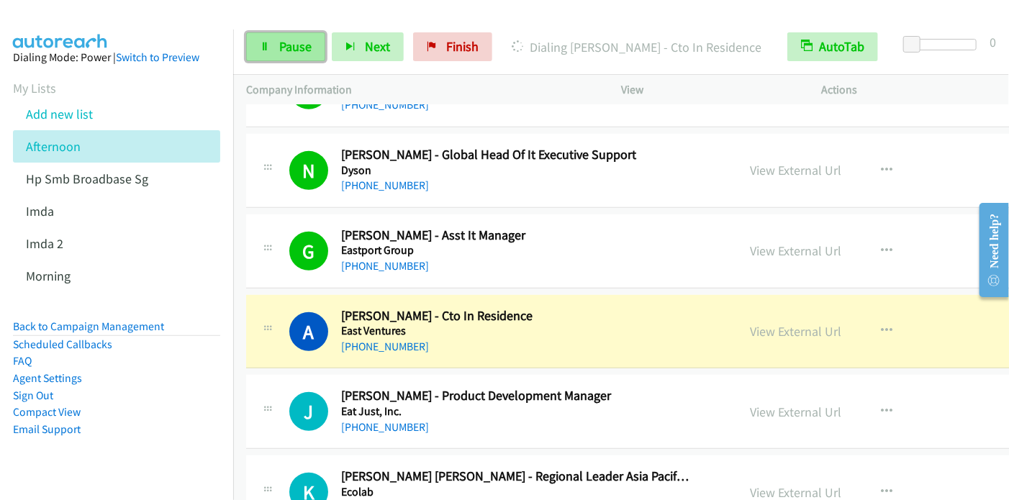
click at [291, 40] on span "Pause" at bounding box center [295, 46] width 32 height 17
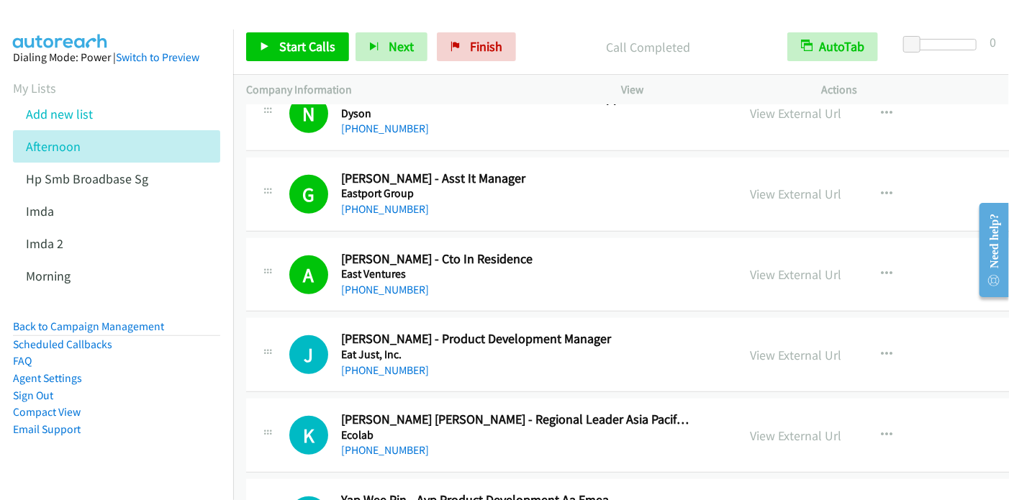
scroll to position [5482, 0]
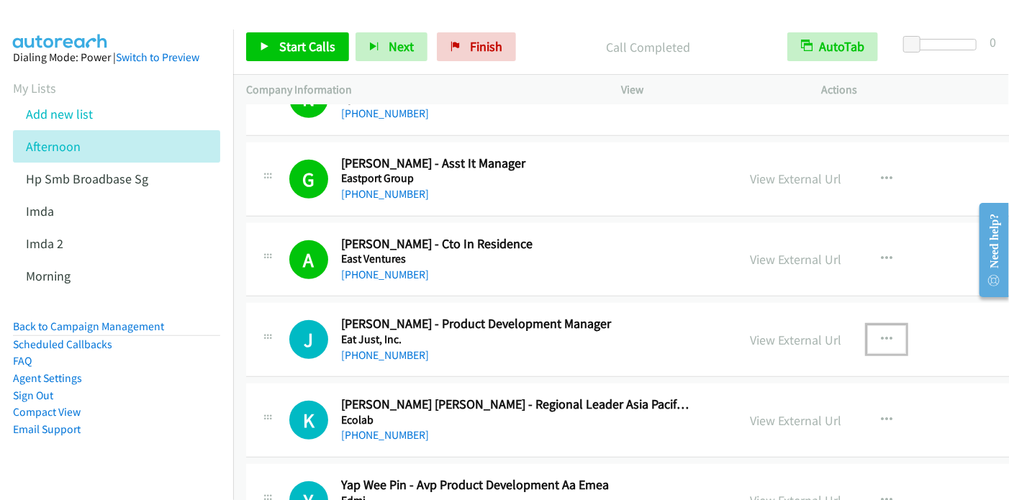
click at [882, 334] on icon "button" at bounding box center [887, 340] width 12 height 12
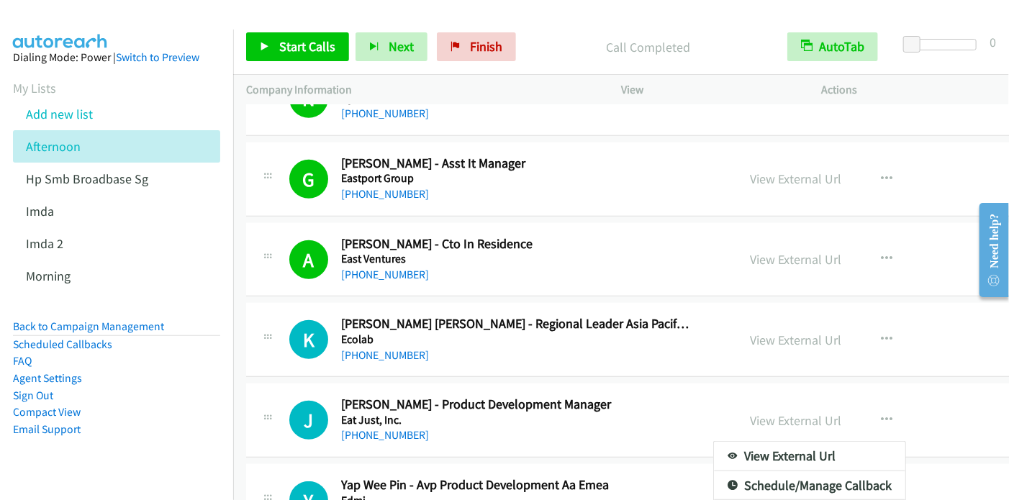
click at [291, 49] on div at bounding box center [504, 250] width 1009 height 500
click at [886, 414] on icon "button" at bounding box center [887, 420] width 12 height 12
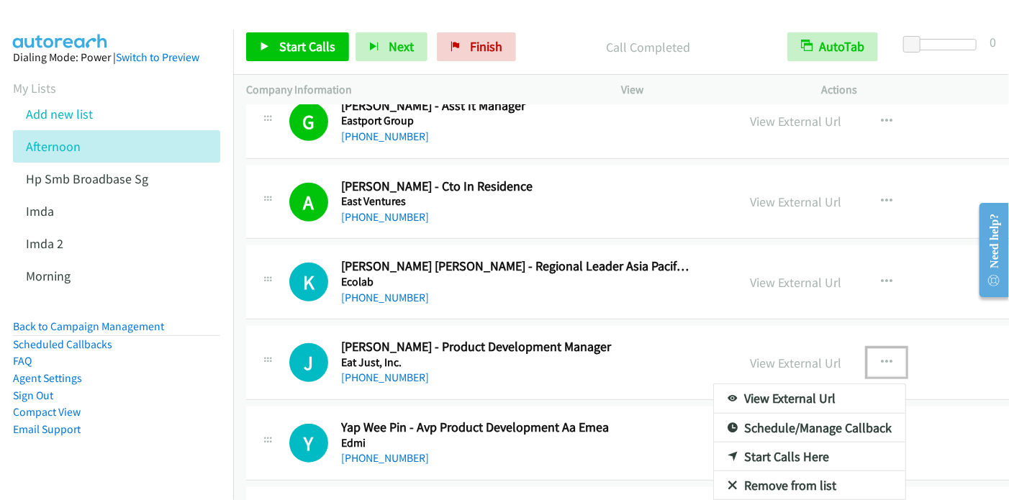
scroll to position [5569, 0]
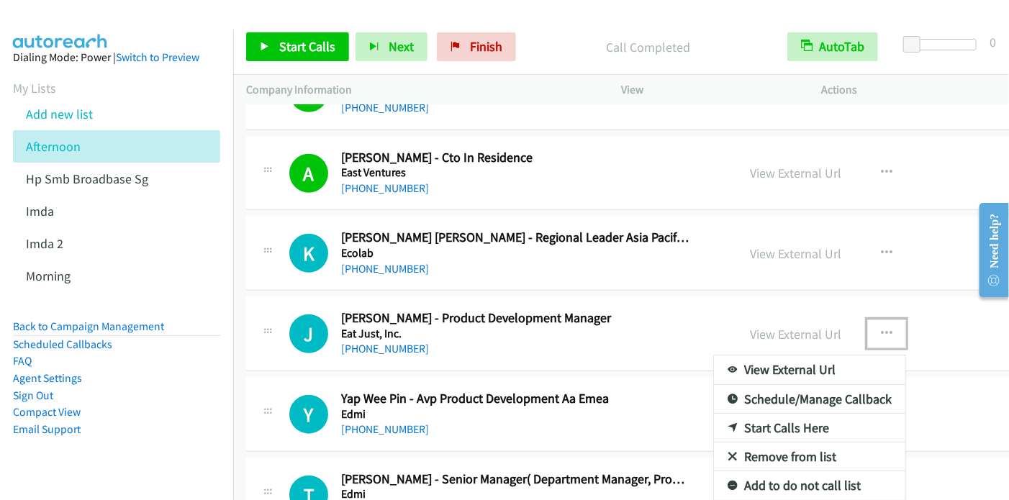
click at [817, 420] on link "Start Calls Here" at bounding box center [809, 428] width 191 height 29
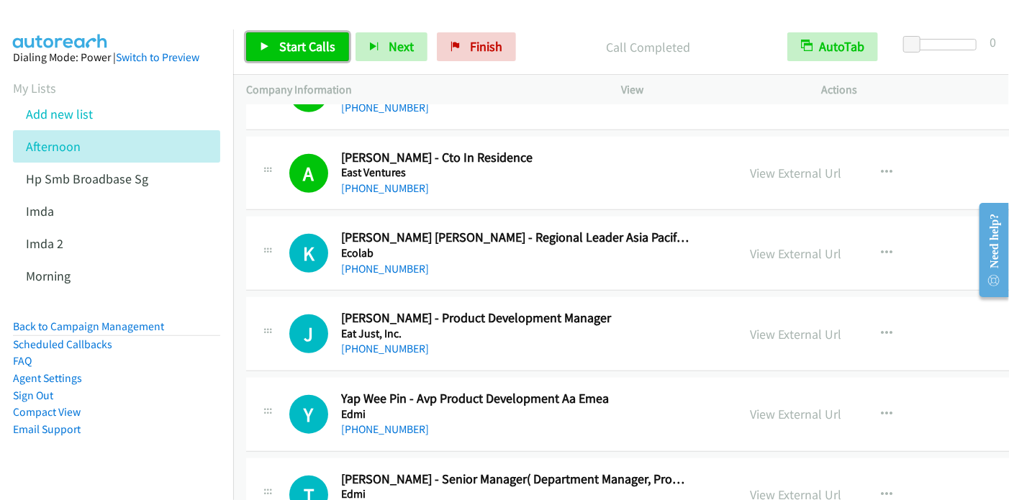
click at [315, 53] on span "Start Calls" at bounding box center [307, 46] width 56 height 17
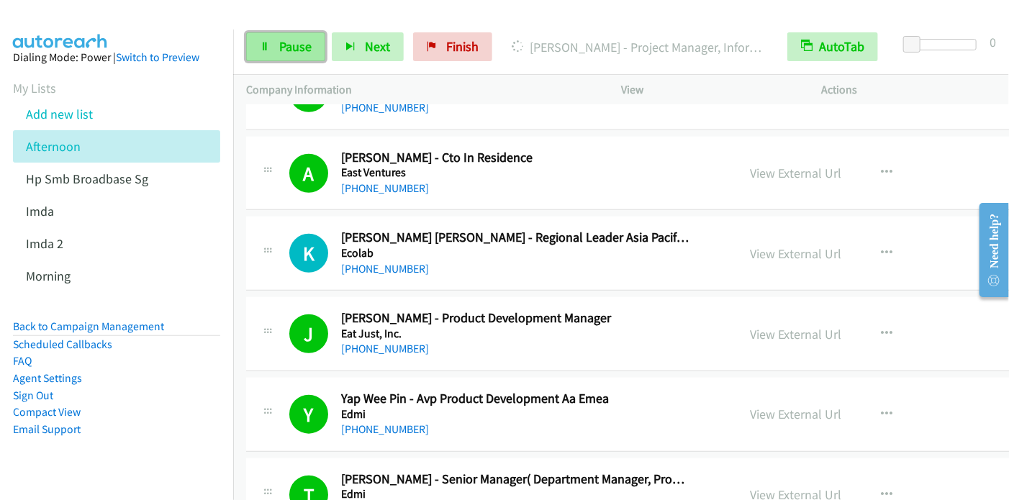
click at [292, 53] on span "Pause" at bounding box center [295, 46] width 32 height 17
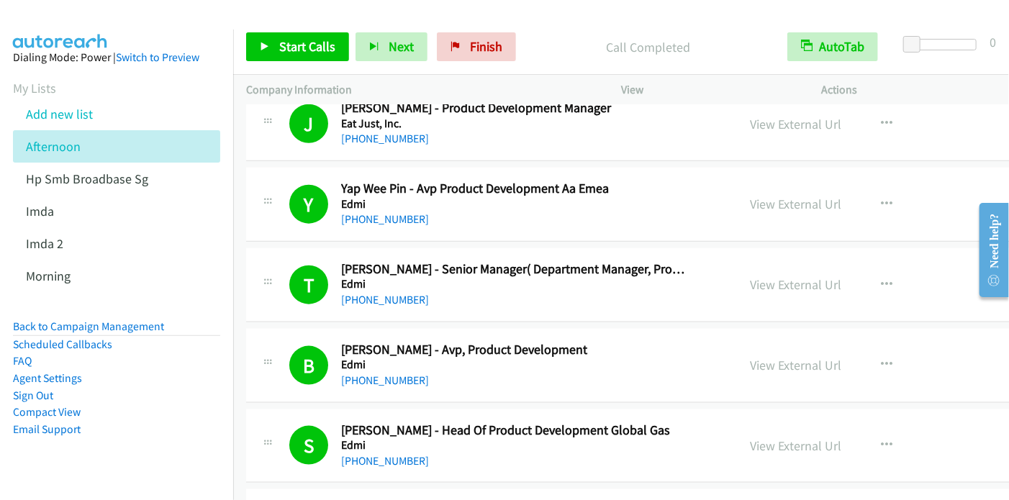
scroll to position [5785, 0]
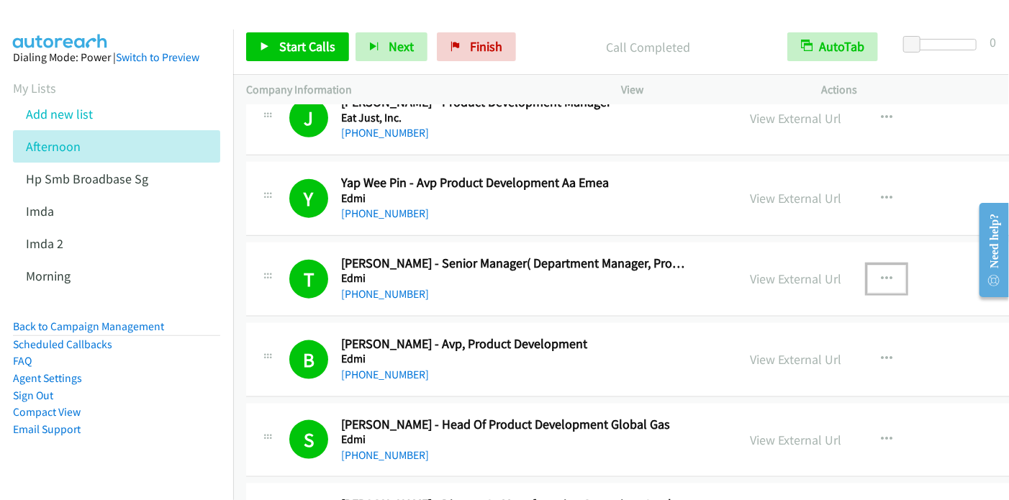
click at [892, 273] on icon "button" at bounding box center [887, 279] width 12 height 12
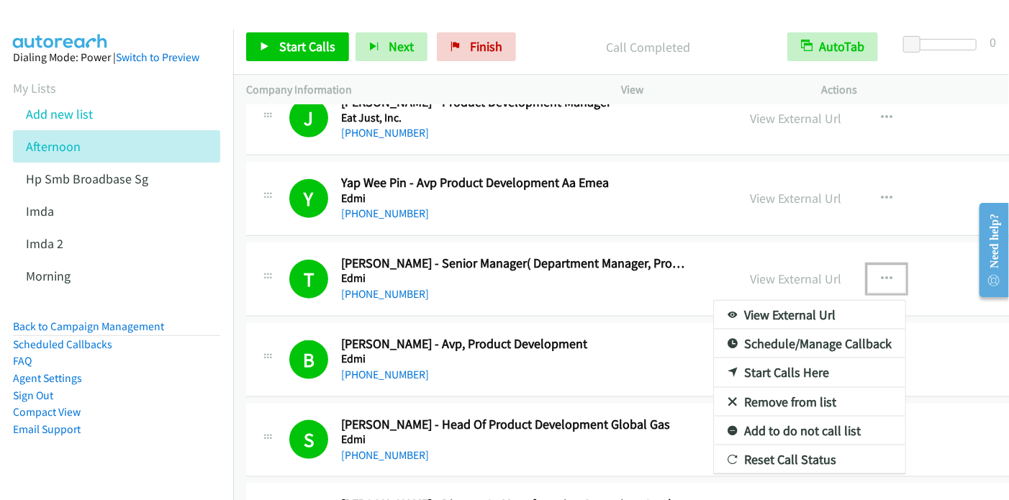
click at [809, 360] on link "Start Calls Here" at bounding box center [809, 372] width 191 height 29
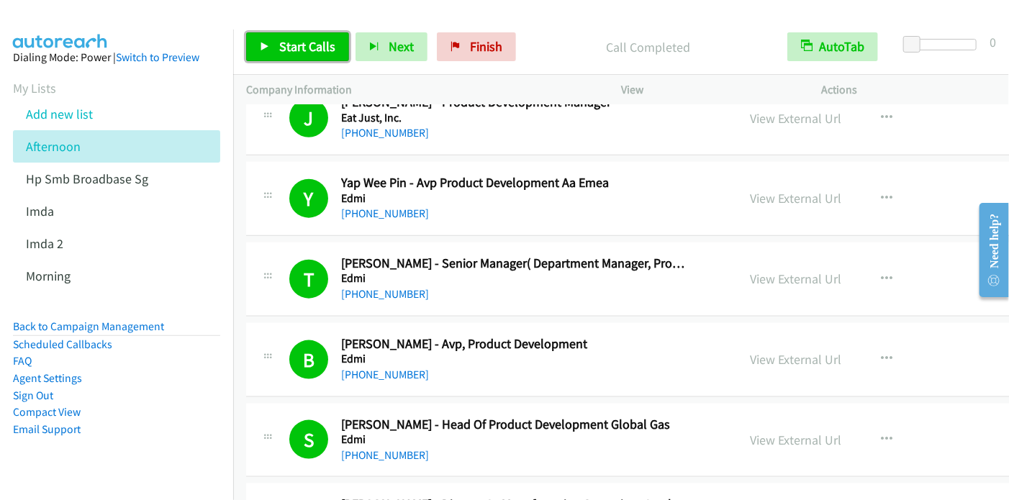
click at [300, 47] on span "Start Calls" at bounding box center [307, 46] width 56 height 17
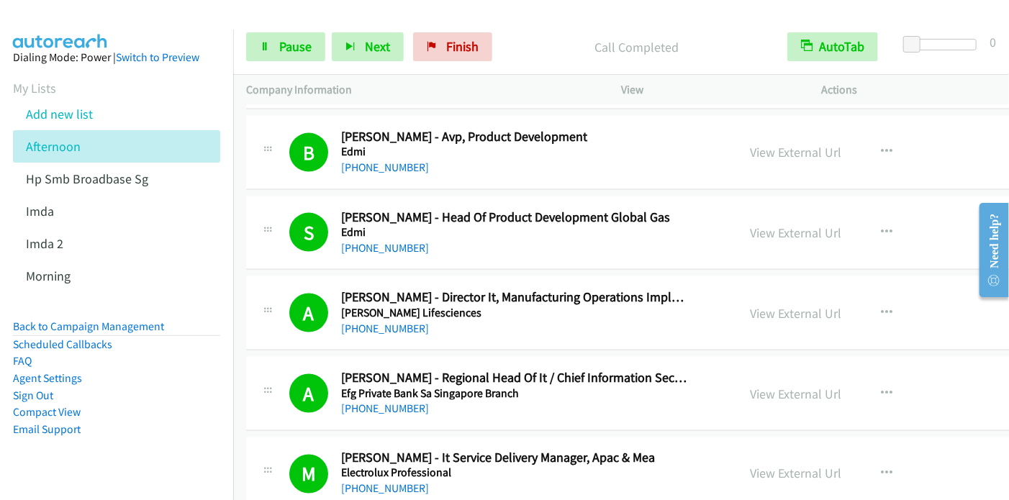
scroll to position [6072, 0]
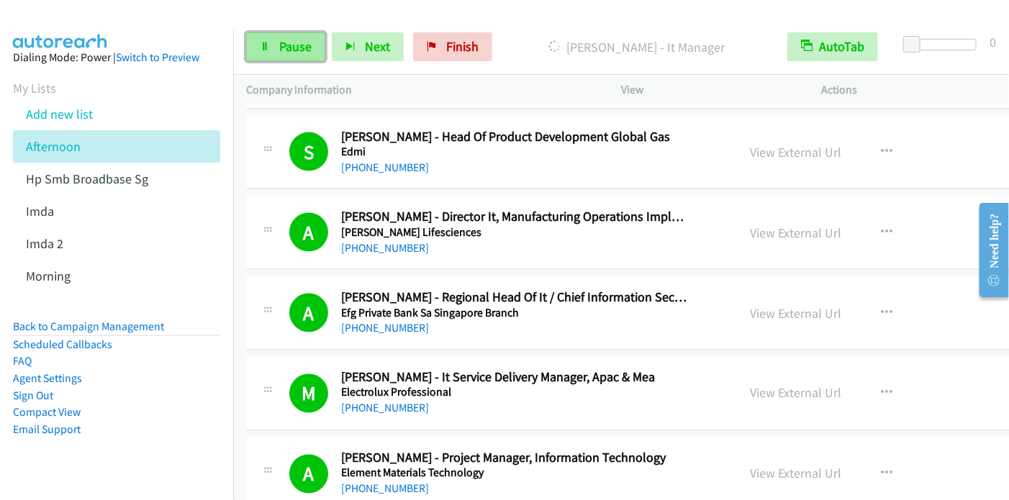
click at [283, 50] on span "Pause" at bounding box center [295, 46] width 32 height 17
